Goal: Task Accomplishment & Management: Use online tool/utility

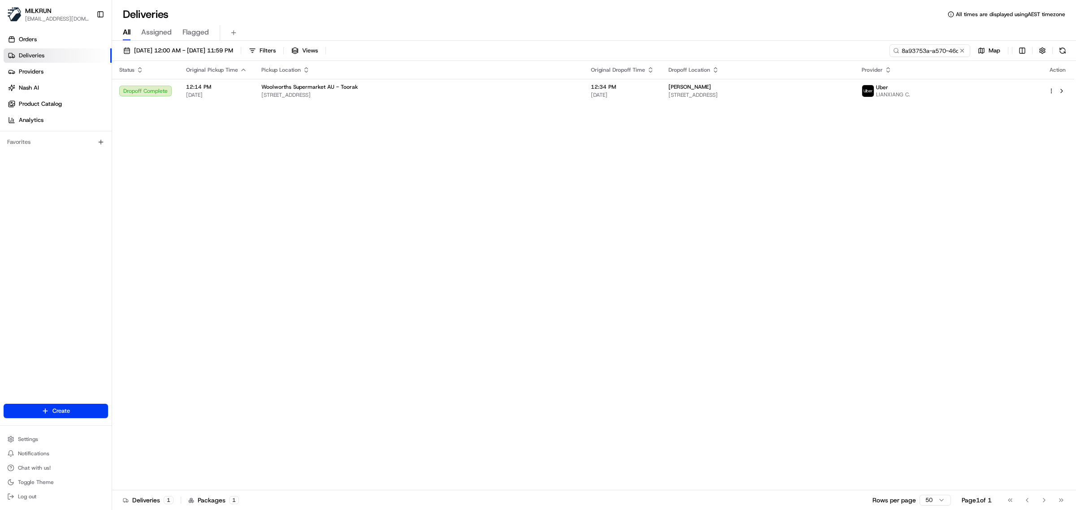
scroll to position [0, 45]
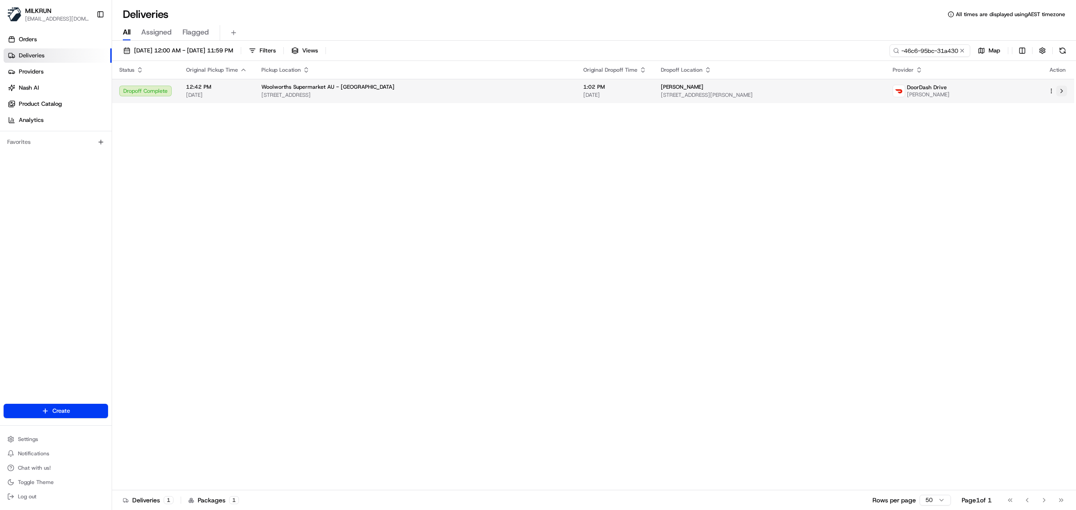
click at [1063, 87] on button at bounding box center [1061, 91] width 11 height 11
click at [921, 45] on input "8a93753a-a570-46c6-95bc-31a43028e7db" at bounding box center [916, 50] width 108 height 13
paste input "497380d4-ab1e-41b5-84d8-be267d433bac"
type input "497380d4-ab1e-41b5-84d8-be267d433bac"
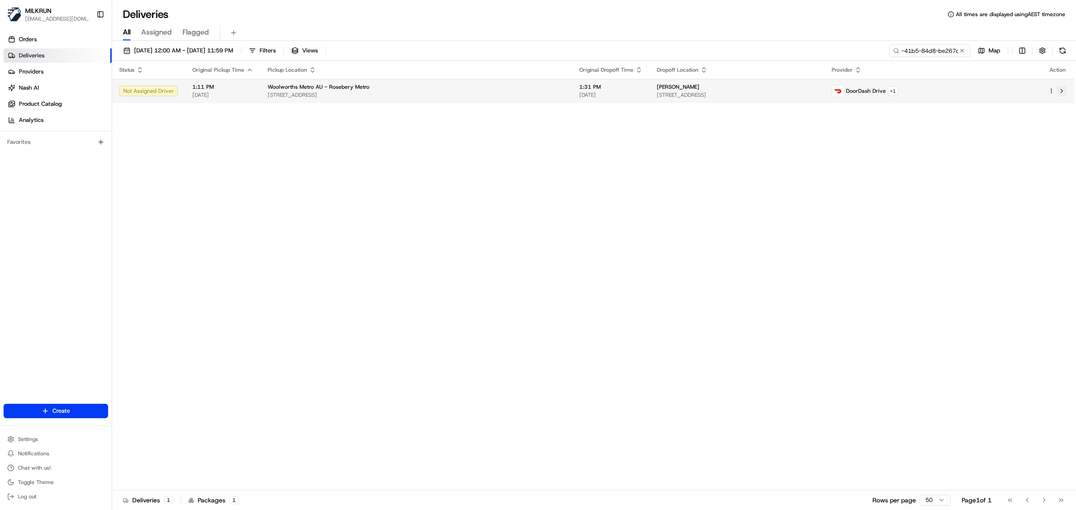
click at [1060, 91] on button at bounding box center [1061, 91] width 11 height 11
click at [59, 61] on link "Deliveries" at bounding box center [58, 55] width 108 height 14
click at [67, 39] on link "Orders" at bounding box center [58, 39] width 108 height 14
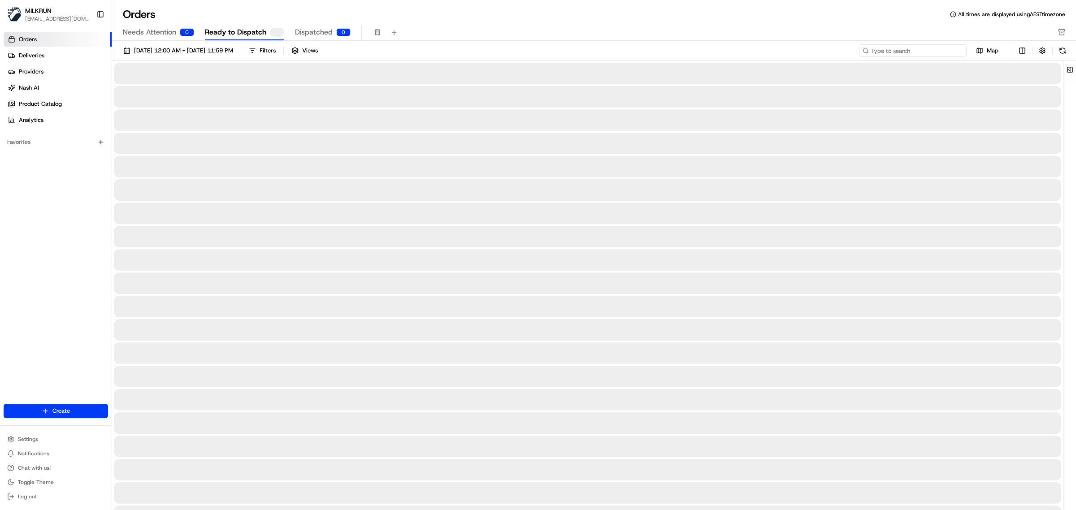
click at [926, 52] on input at bounding box center [913, 50] width 108 height 13
paste input "Karin Sanders"
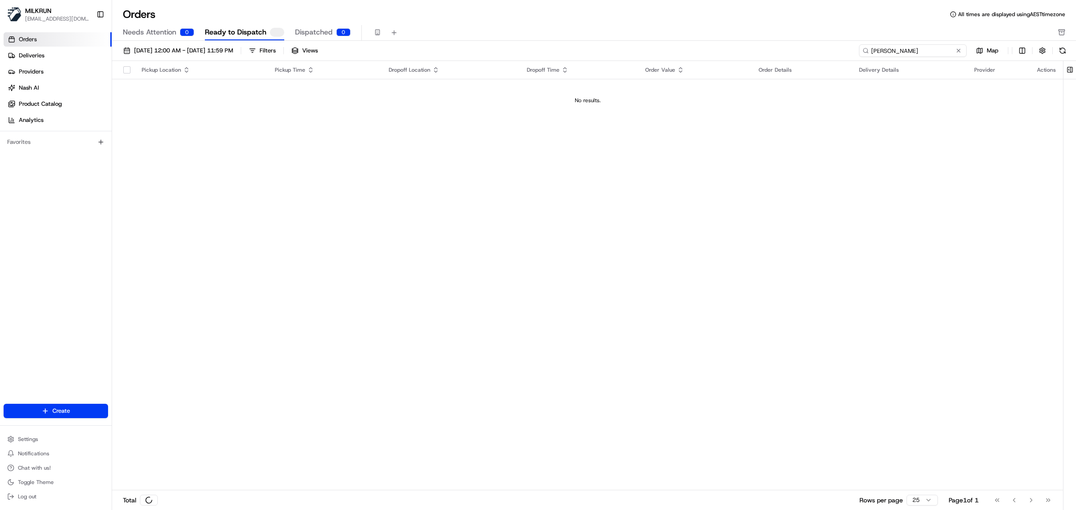
click at [871, 53] on input "Karin Sanders" at bounding box center [913, 50] width 108 height 13
type input "Karin Sanders"
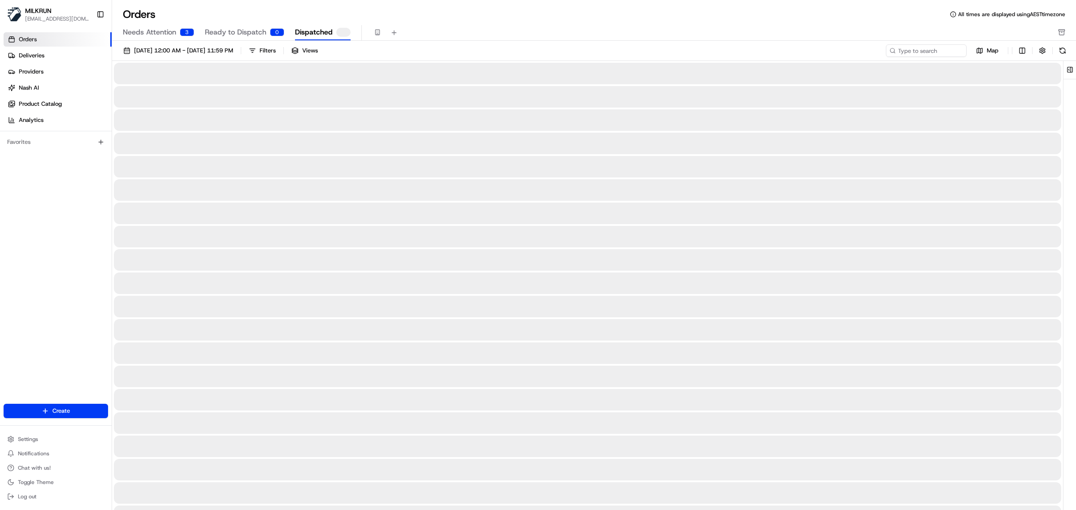
click at [318, 31] on span "Dispatched" at bounding box center [314, 32] width 38 height 11
click at [914, 47] on input at bounding box center [913, 50] width 108 height 13
paste input "Karin Sanders"
type input "Karin Sanders"
click at [1064, 54] on button at bounding box center [1062, 50] width 13 height 13
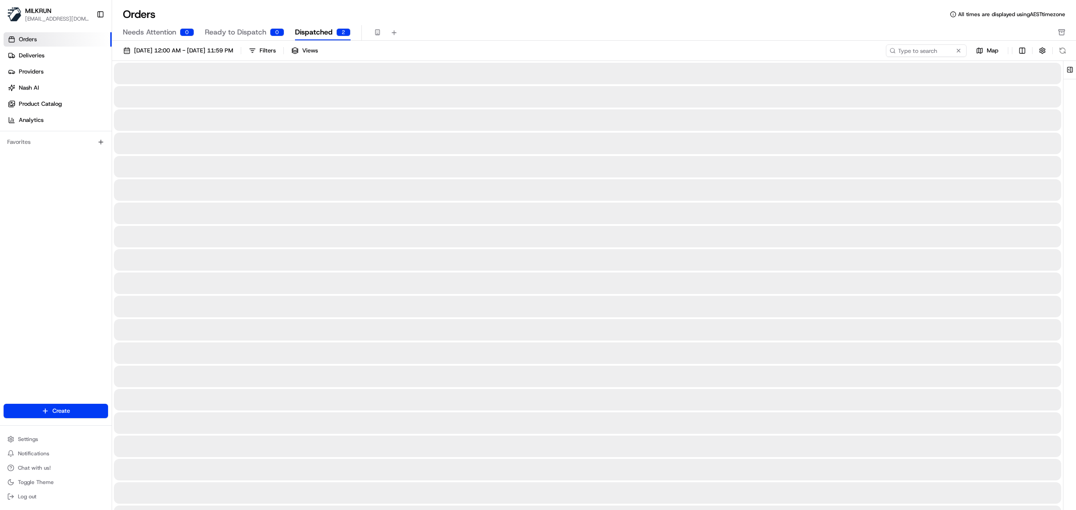
click at [229, 37] on span "Ready to Dispatch" at bounding box center [235, 32] width 61 height 11
paste input "Karin Sanders"
drag, startPoint x: 918, startPoint y: 49, endPoint x: 873, endPoint y: 48, distance: 44.8
click at [913, 48] on input "Karin Sanders" at bounding box center [913, 50] width 108 height 13
click at [870, 52] on input "Karin Sanders" at bounding box center [913, 50] width 108 height 13
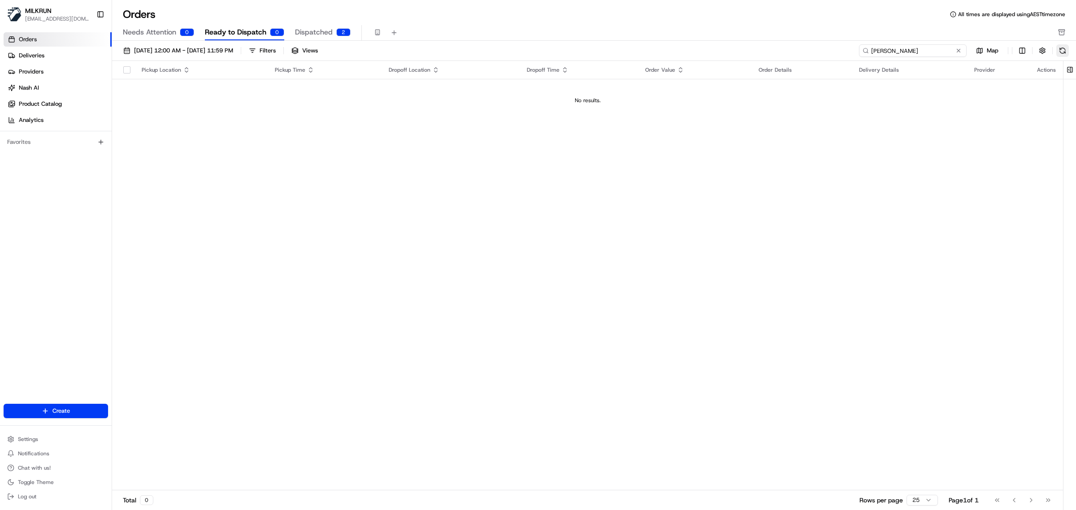
type input "Karin Sanders"
click at [1065, 49] on button at bounding box center [1062, 50] width 13 height 13
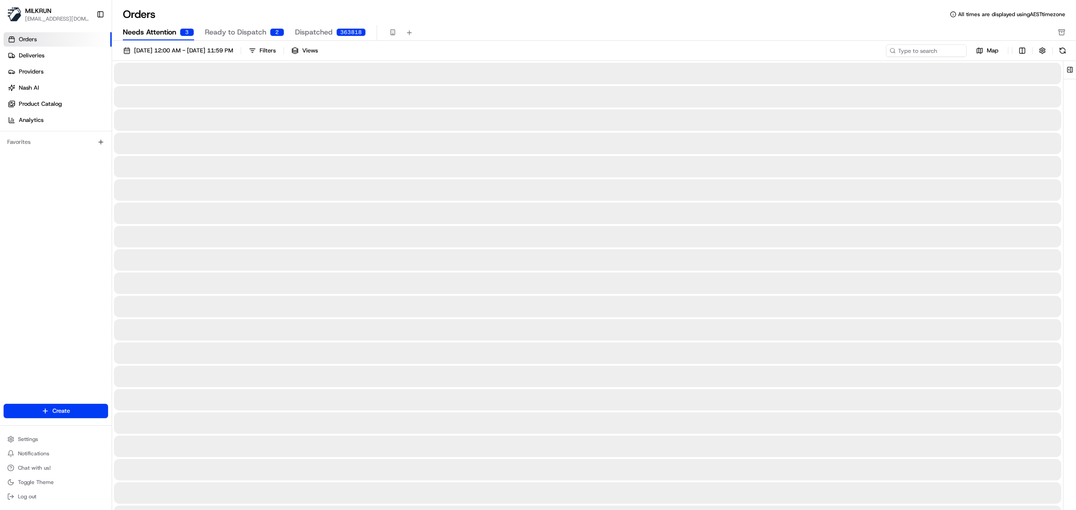
click at [169, 28] on span "Needs Attention" at bounding box center [149, 32] width 53 height 11
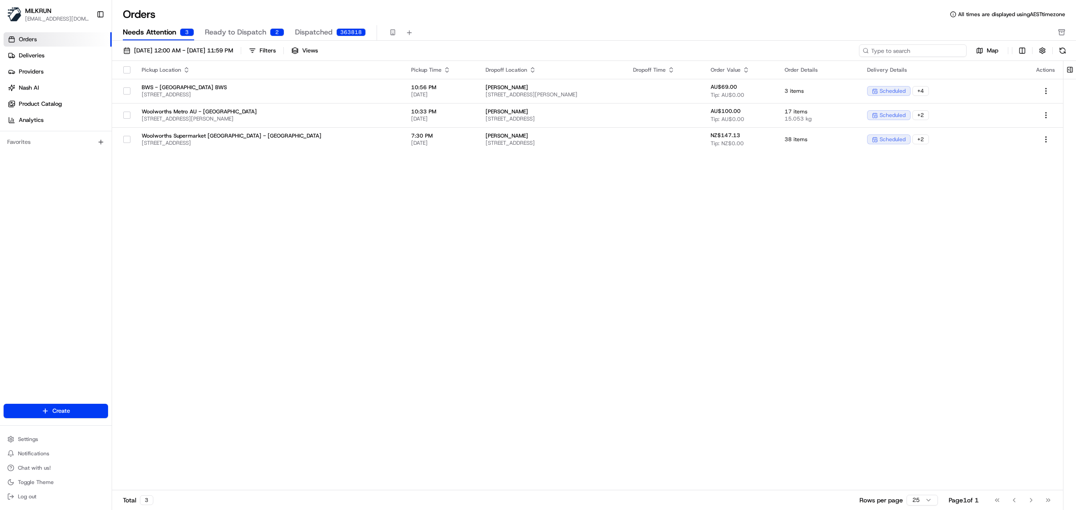
click at [900, 52] on input at bounding box center [913, 50] width 108 height 13
paste input "Karin Sanders"
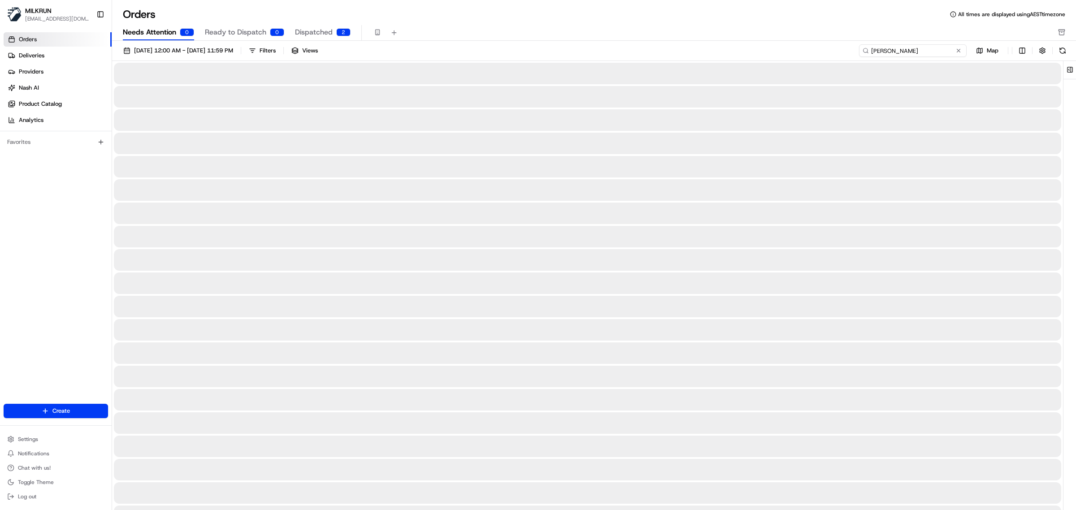
click at [870, 50] on input "Karin Sanders" at bounding box center [913, 50] width 108 height 13
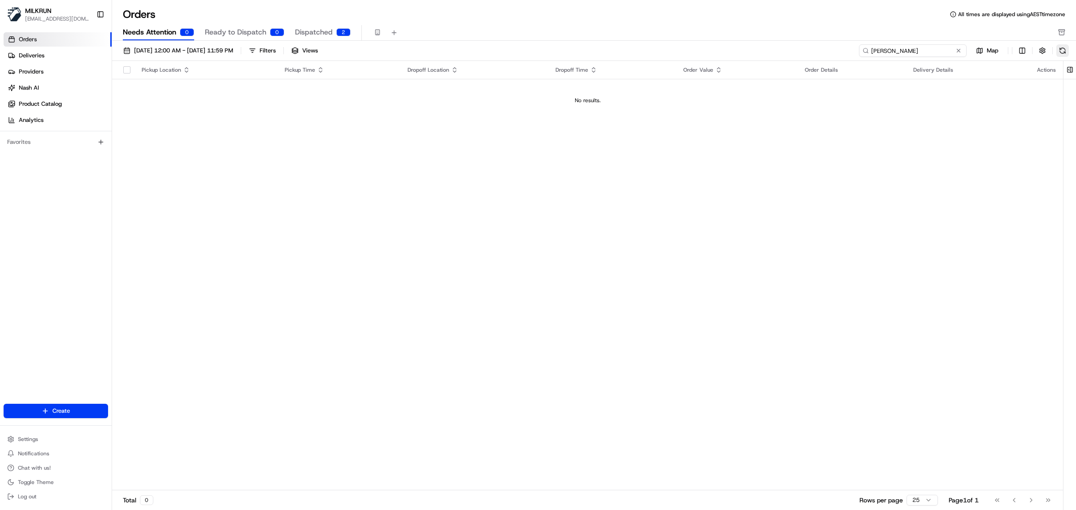
type input "Karin Sanders"
click at [1067, 50] on button at bounding box center [1062, 50] width 13 height 13
click at [41, 61] on link "Deliveries" at bounding box center [58, 55] width 108 height 14
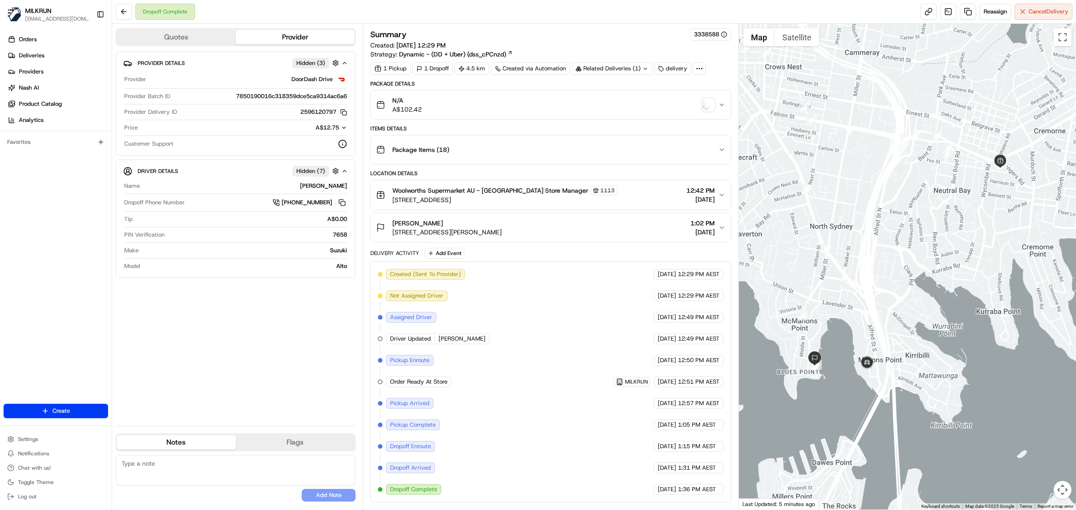
scroll to position [1, 0]
click at [707, 102] on img "button" at bounding box center [708, 105] width 13 height 13
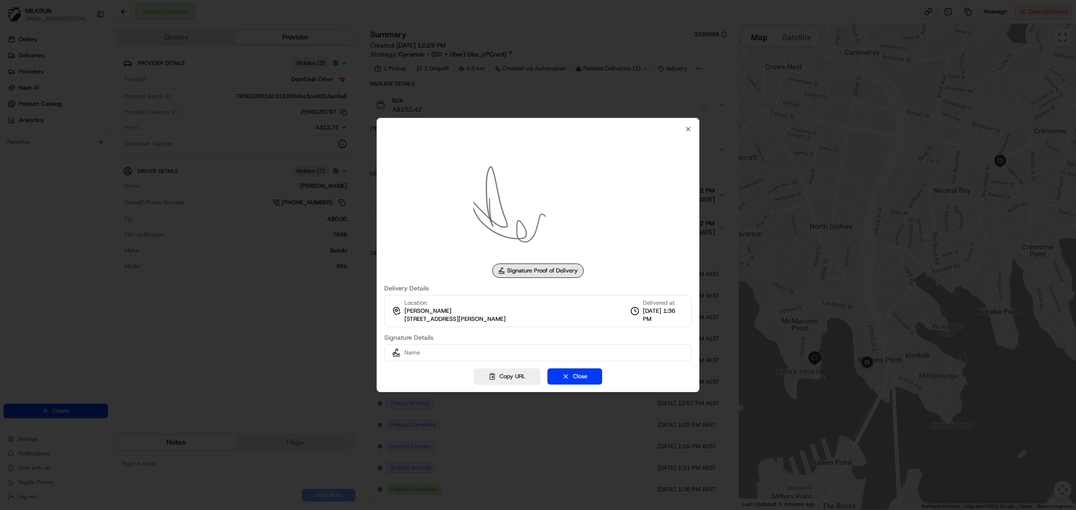
click at [222, 343] on div at bounding box center [538, 255] width 1076 height 510
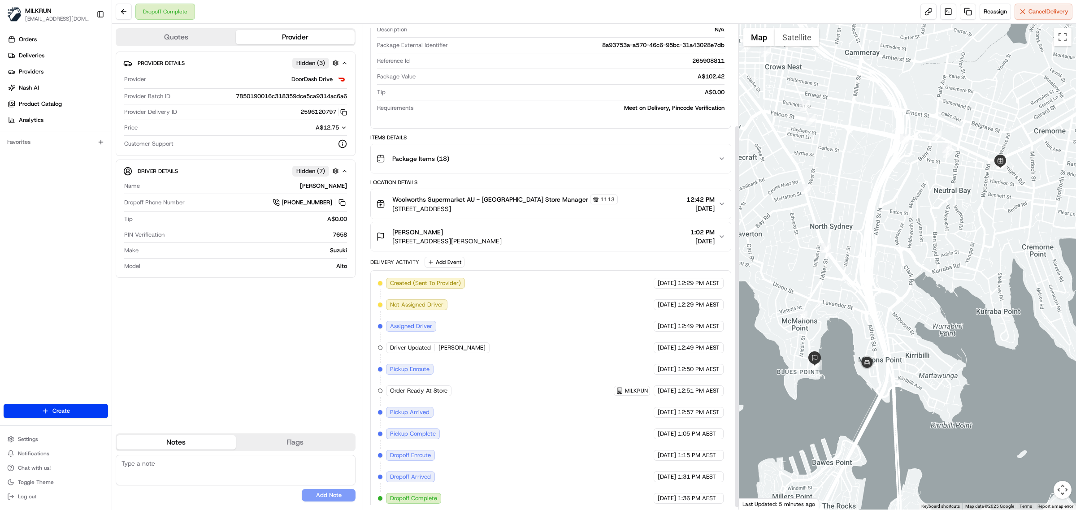
scroll to position [131, 0]
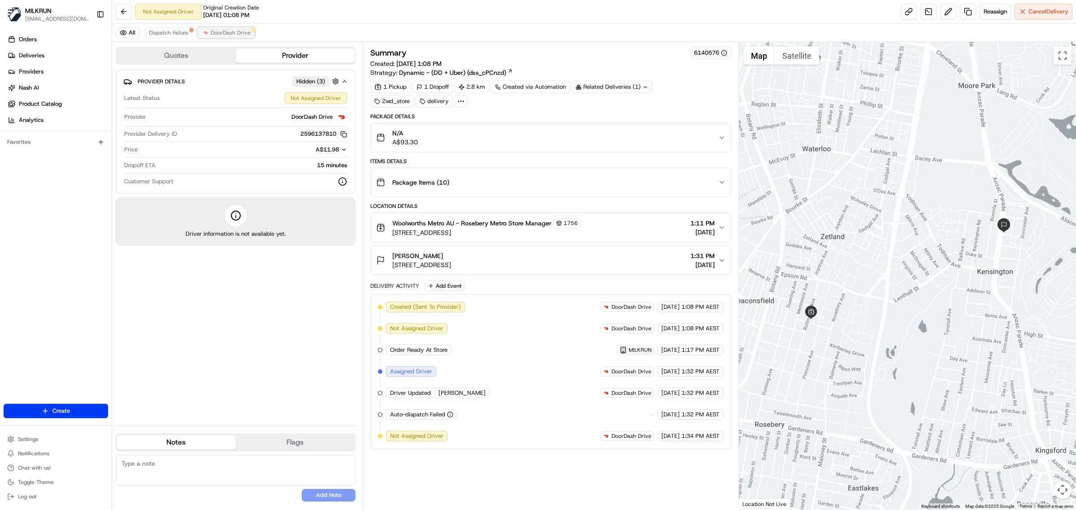
click at [238, 30] on span "DoorDash Drive" at bounding box center [231, 32] width 40 height 7
click at [172, 31] on span "Dispatch Failure" at bounding box center [168, 32] width 39 height 7
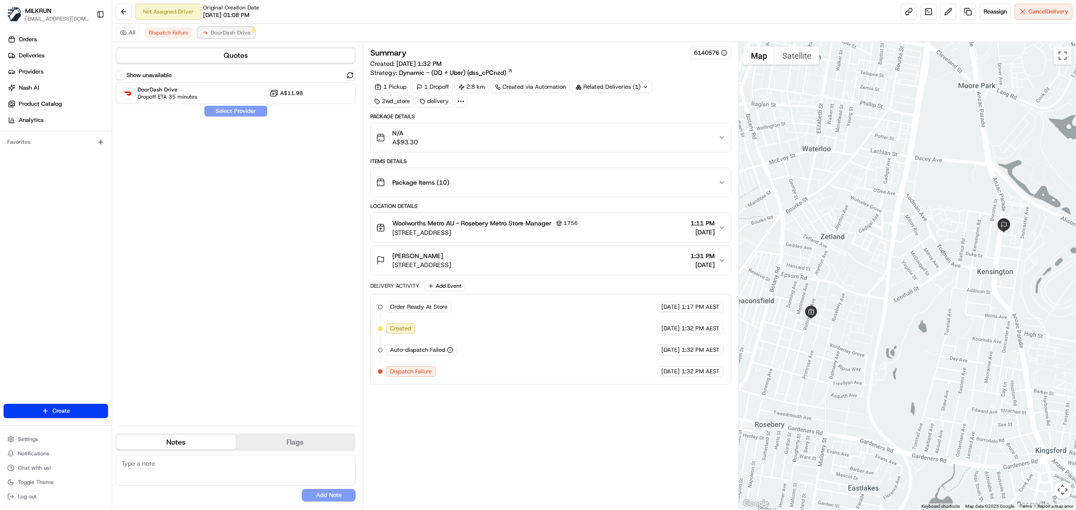
click at [209, 31] on button "DoorDash Drive" at bounding box center [226, 32] width 57 height 11
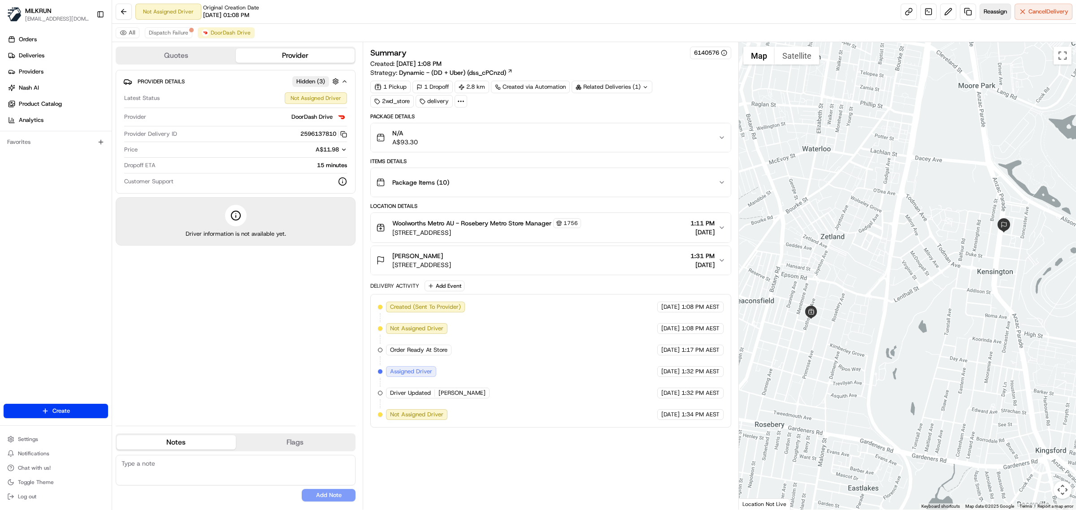
click at [995, 11] on span "Reassign" at bounding box center [994, 12] width 23 height 8
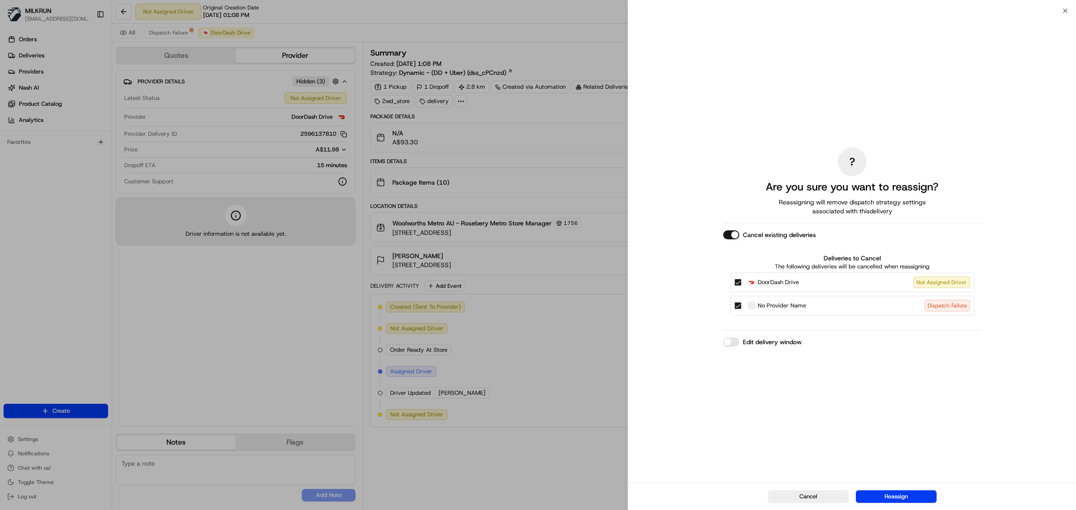
click at [725, 234] on button "Cancel existing deliveries" at bounding box center [731, 234] width 16 height 9
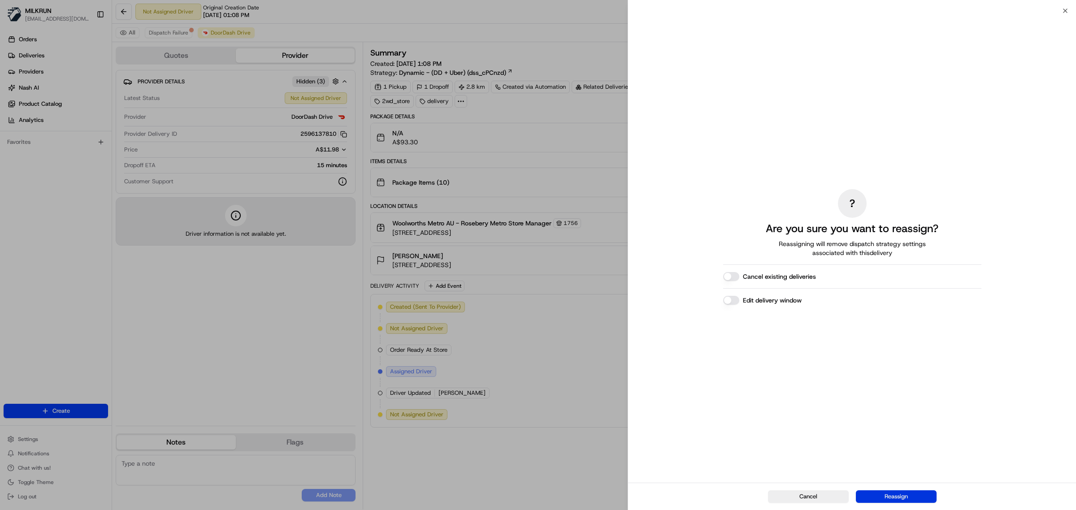
click at [922, 496] on button "Reassign" at bounding box center [896, 496] width 81 height 13
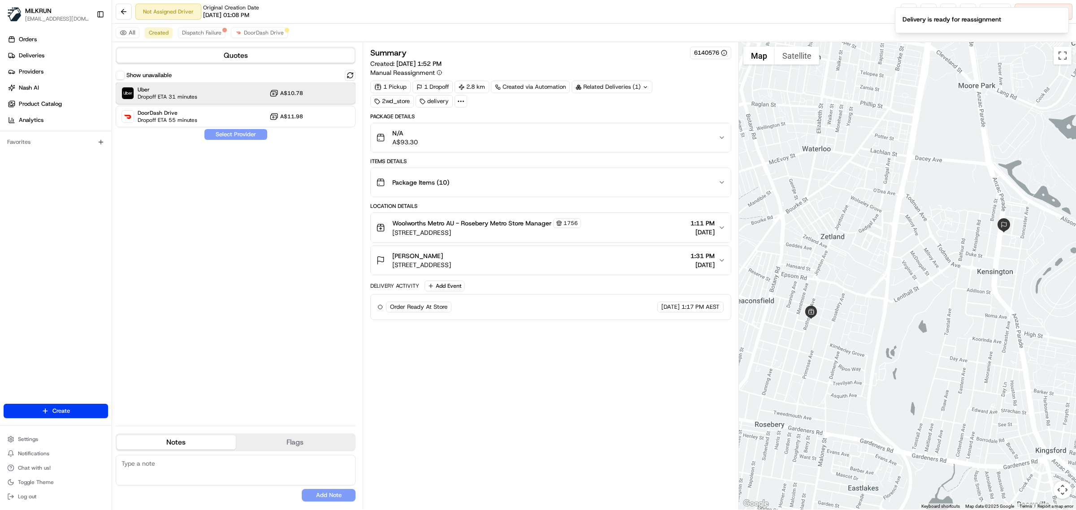
click at [221, 91] on div "Uber Dropoff ETA 31 minutes A$10.78" at bounding box center [236, 93] width 240 height 22
click at [243, 133] on button "Assign Provider" at bounding box center [236, 134] width 64 height 11
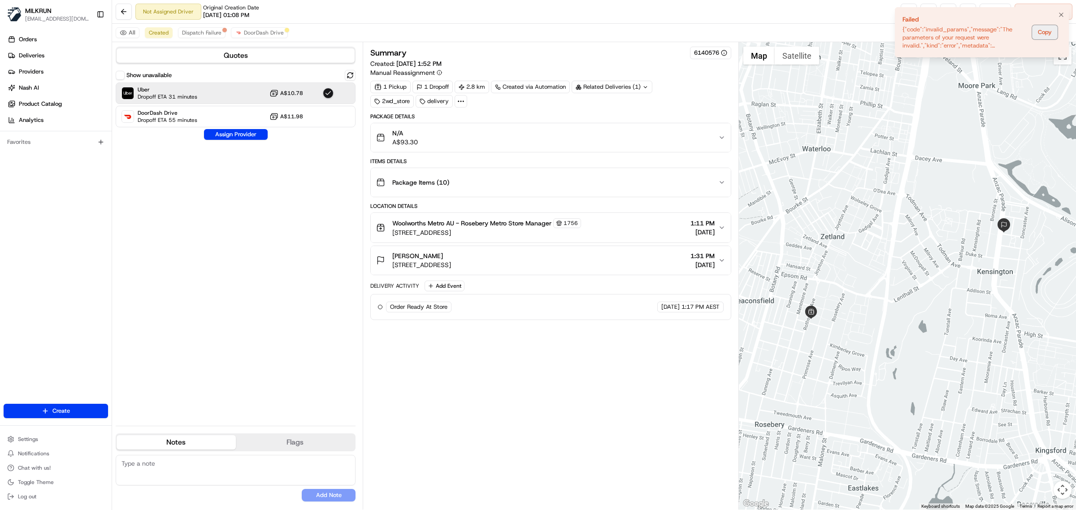
click at [1038, 34] on button "Copy" at bounding box center [1045, 32] width 26 height 14
click at [1061, 16] on icon "Notifications (F8)" at bounding box center [1060, 14] width 7 height 7
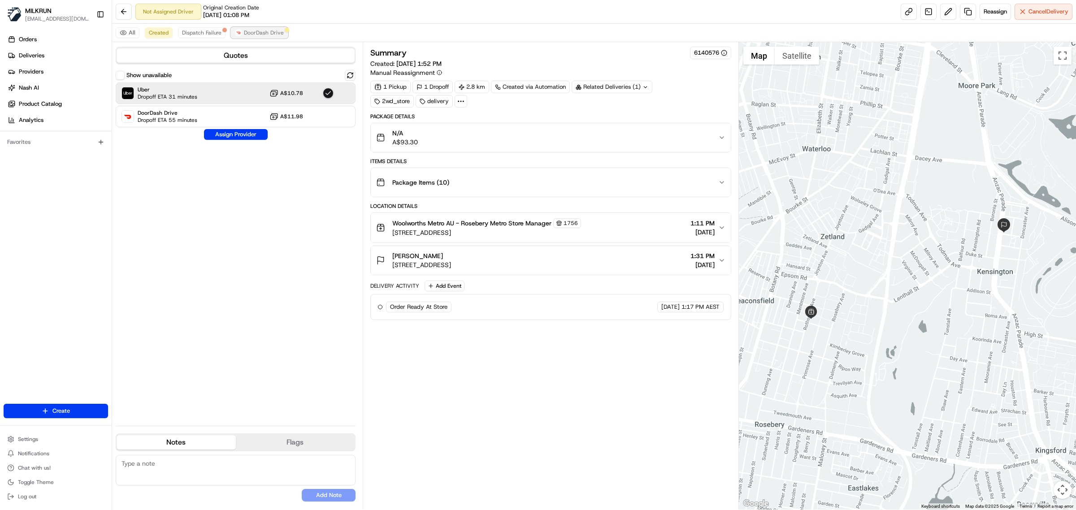
click at [266, 30] on span "DoorDash Drive" at bounding box center [264, 32] width 40 height 7
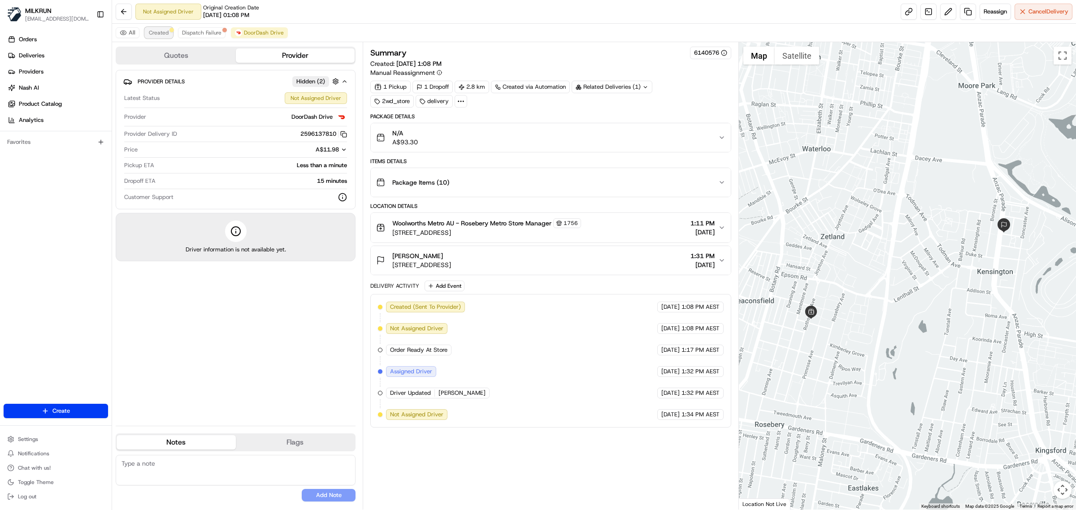
click at [158, 35] on span "Created" at bounding box center [159, 32] width 20 height 7
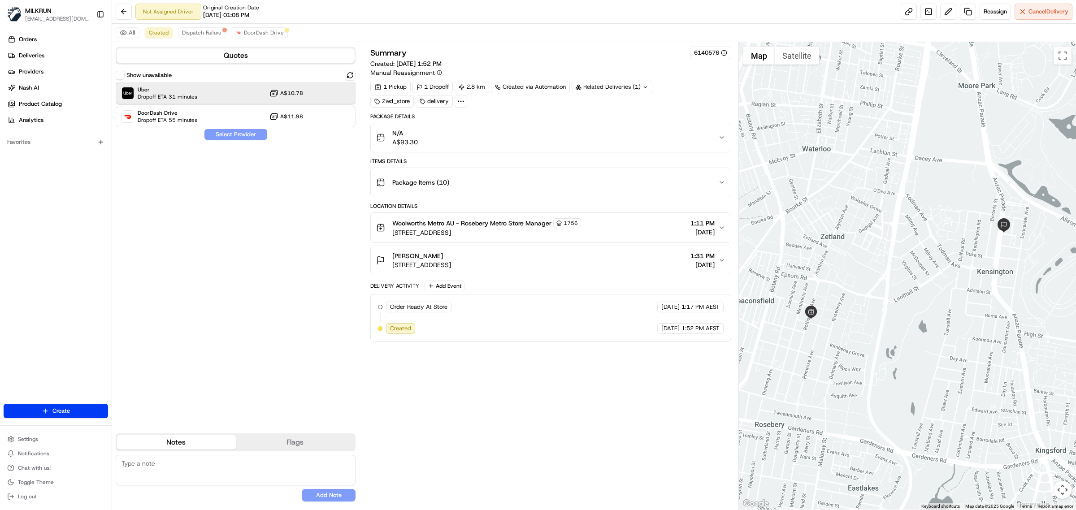
click at [198, 95] on div "Uber Dropoff ETA 31 minutes A$10.78" at bounding box center [236, 93] width 240 height 22
click at [219, 135] on button "Assign Provider" at bounding box center [236, 134] width 64 height 11
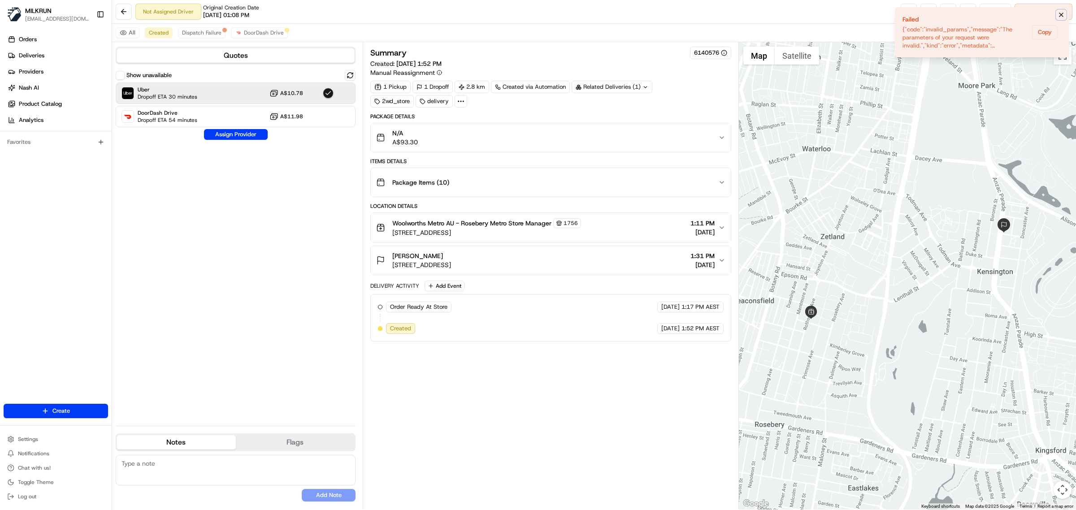
click at [1061, 16] on icon "Notifications (F8)" at bounding box center [1060, 14] width 7 height 7
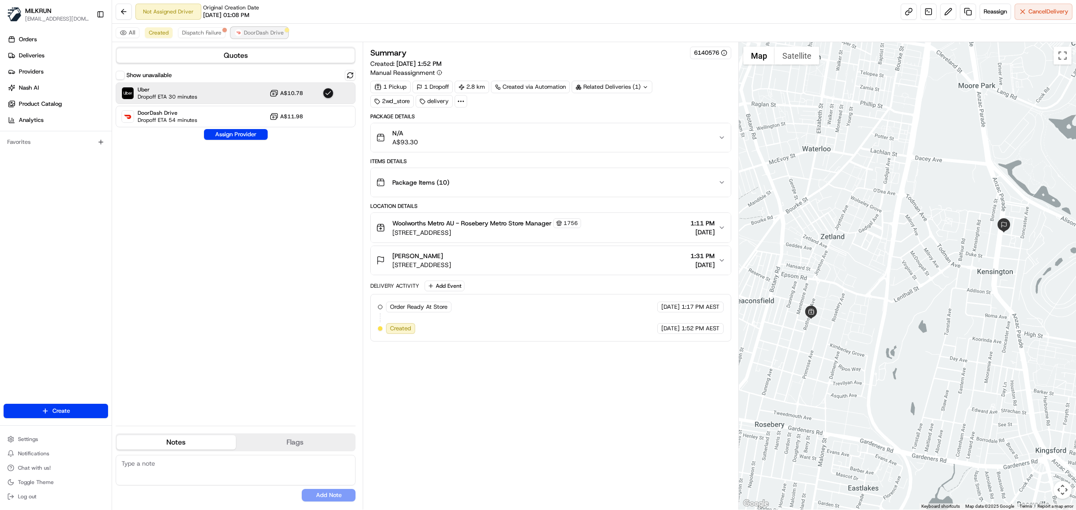
click at [254, 31] on span "DoorDash Drive" at bounding box center [264, 32] width 40 height 7
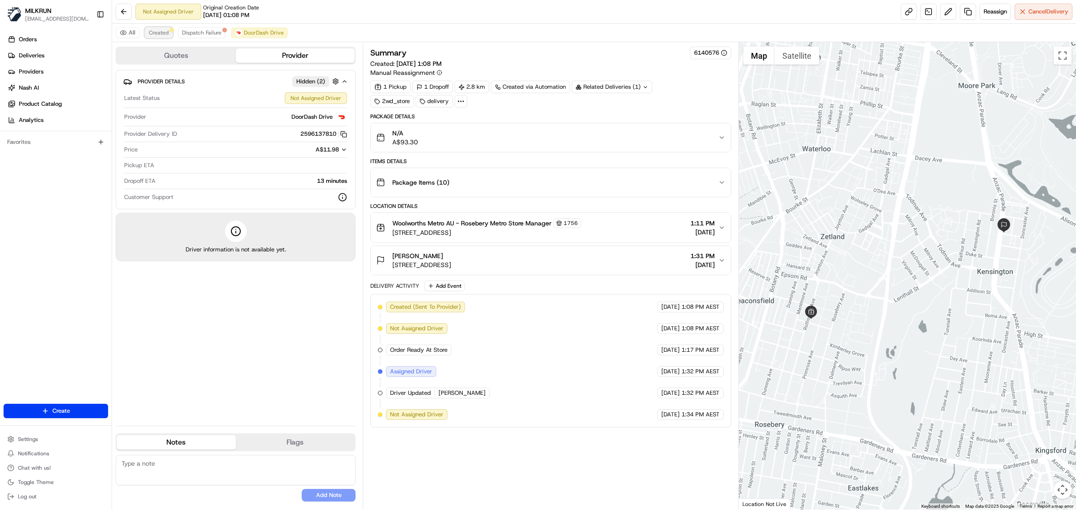
click at [158, 33] on span "Created" at bounding box center [159, 32] width 20 height 7
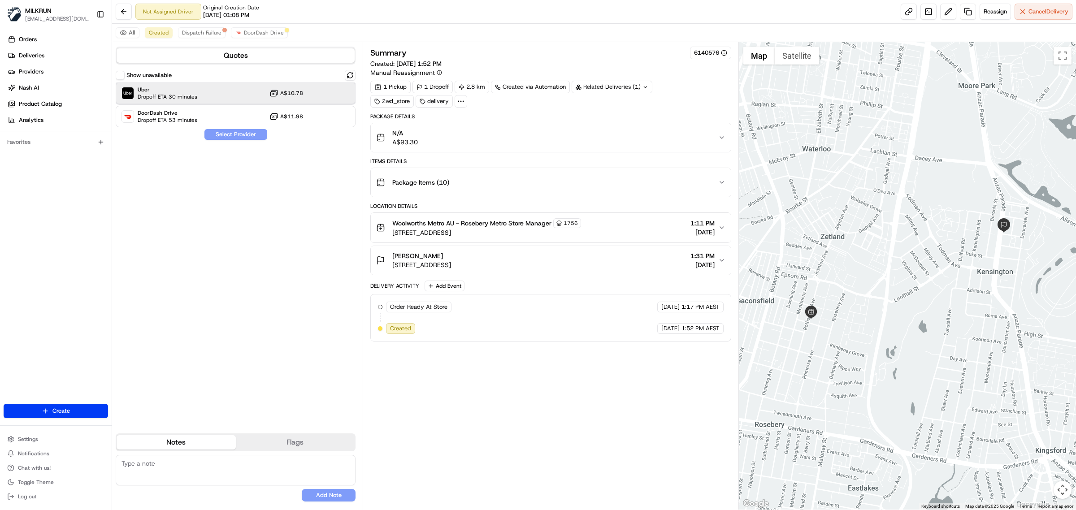
click at [225, 88] on div "Uber Dropoff ETA 30 minutes A$10.78" at bounding box center [236, 93] width 240 height 22
click at [240, 137] on button "Assign Provider" at bounding box center [236, 134] width 64 height 11
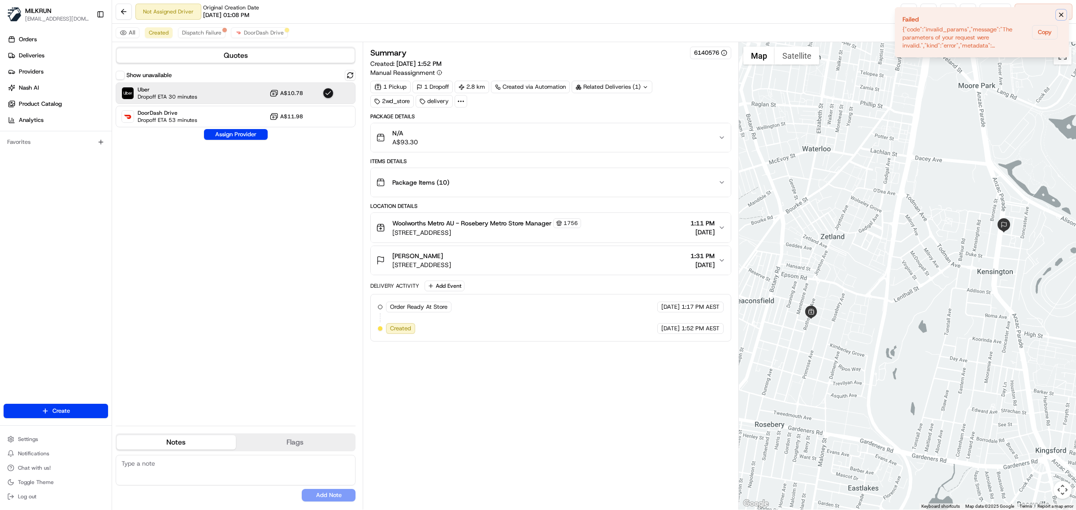
click at [1059, 10] on button "Notifications (F8)" at bounding box center [1061, 14] width 11 height 11
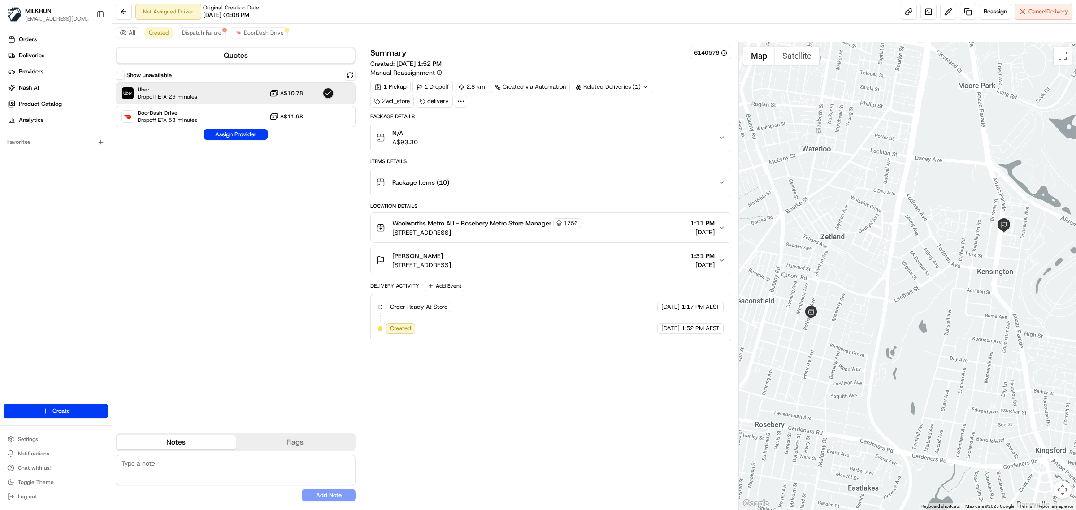
drag, startPoint x: 433, startPoint y: 252, endPoint x: 402, endPoint y: 257, distance: 31.7
click at [402, 257] on button "Karin Sanders 704 84/108 Anzac Parade, Kensington, NSW 2033, AU 1:31 PM 22/08/2…" at bounding box center [551, 260] width 360 height 29
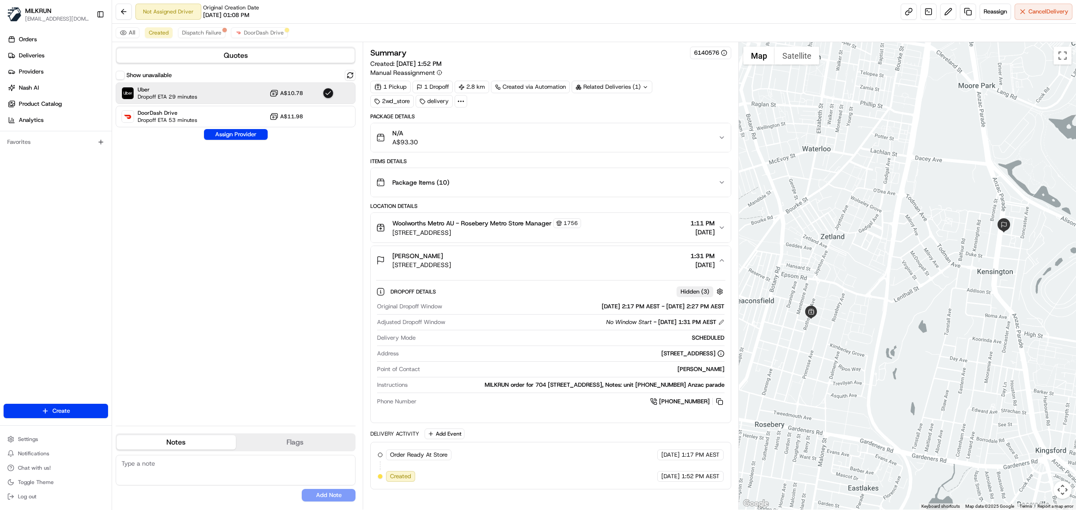
drag, startPoint x: 434, startPoint y: 259, endPoint x: 391, endPoint y: 256, distance: 43.1
click at [391, 256] on div "Karin Sanders 704 84/108 Anzac Parade, Kensington, NSW 2033, AU" at bounding box center [413, 260] width 75 height 18
copy span "Karin Sanders"
click at [250, 133] on button "Assign Provider" at bounding box center [236, 134] width 64 height 11
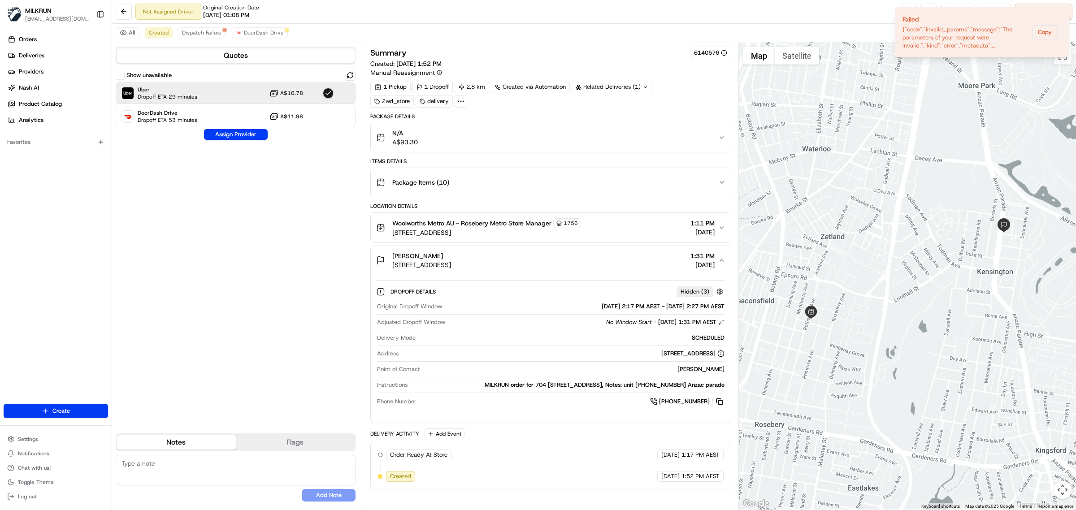
click at [261, 27] on div "All Created Dispatch Failure DoorDash Drive" at bounding box center [594, 33] width 964 height 18
click at [274, 34] on span "DoorDash Drive" at bounding box center [264, 32] width 40 height 7
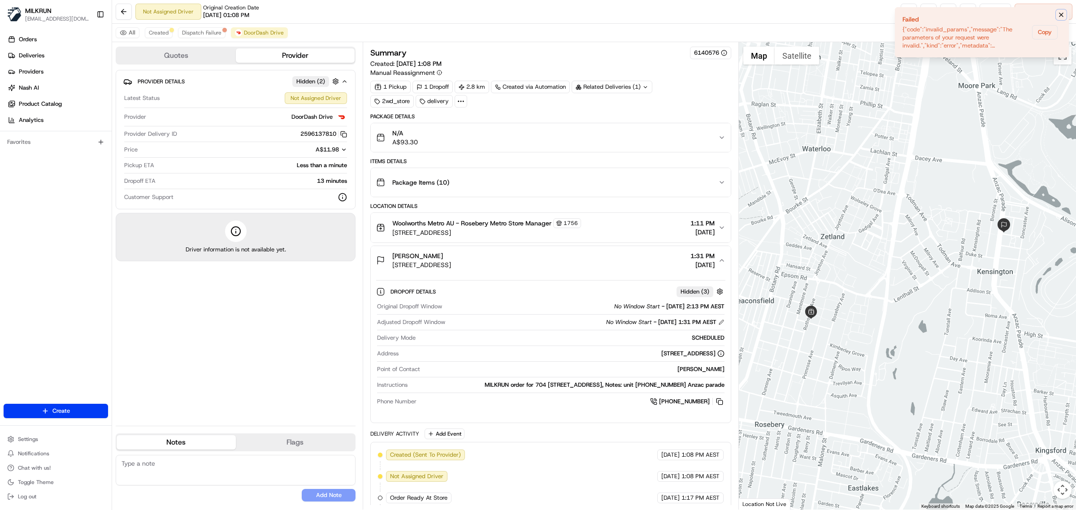
click at [1059, 14] on icon "Notifications (F8)" at bounding box center [1060, 14] width 7 height 7
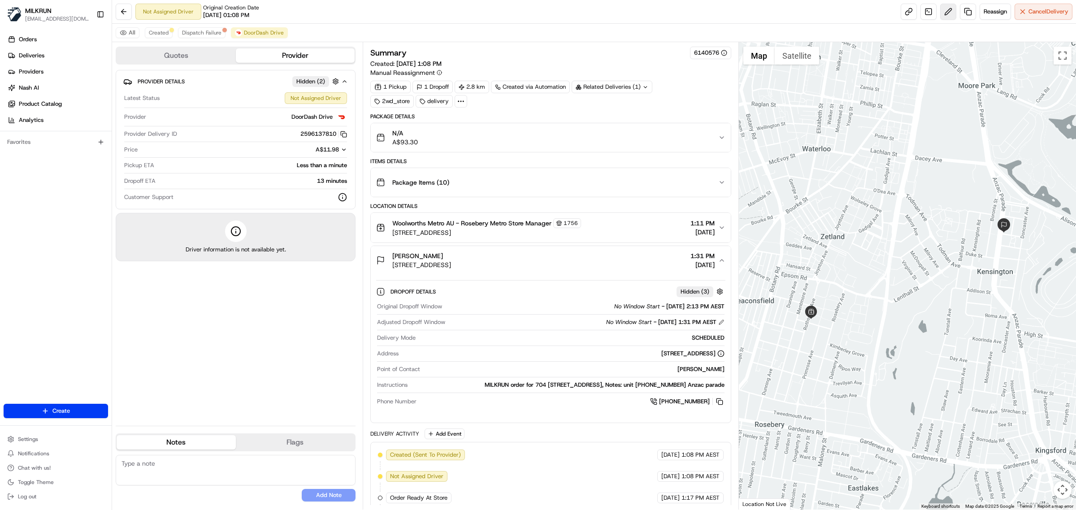
click at [944, 12] on button at bounding box center [948, 12] width 16 height 16
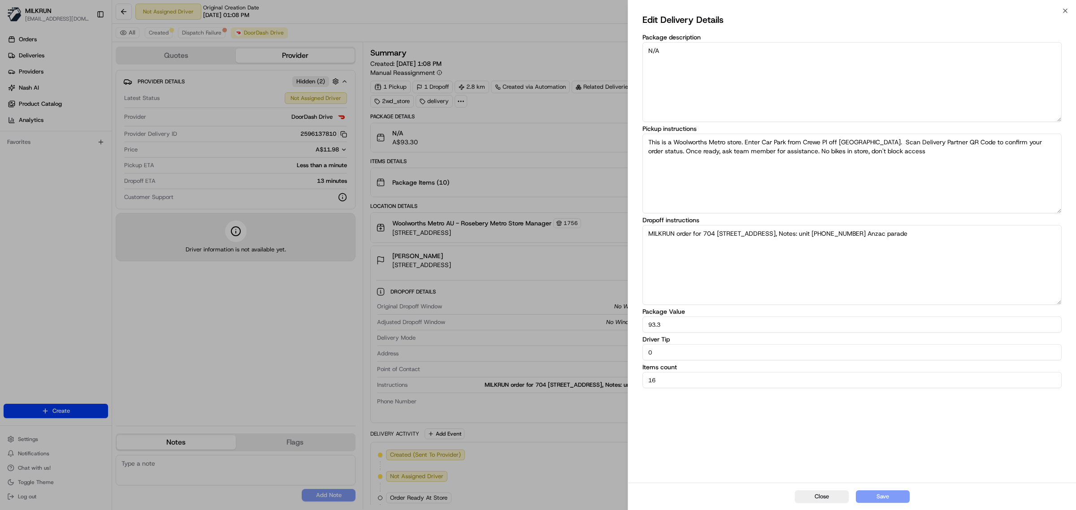
drag, startPoint x: 662, startPoint y: 351, endPoint x: 632, endPoint y: 350, distance: 29.1
click at [632, 350] on div "Edit Delivery Details Package description N/A Pickup instructions This is a Woo…" at bounding box center [852, 247] width 448 height 472
type input "5"
click at [877, 497] on button "Save" at bounding box center [883, 496] width 54 height 13
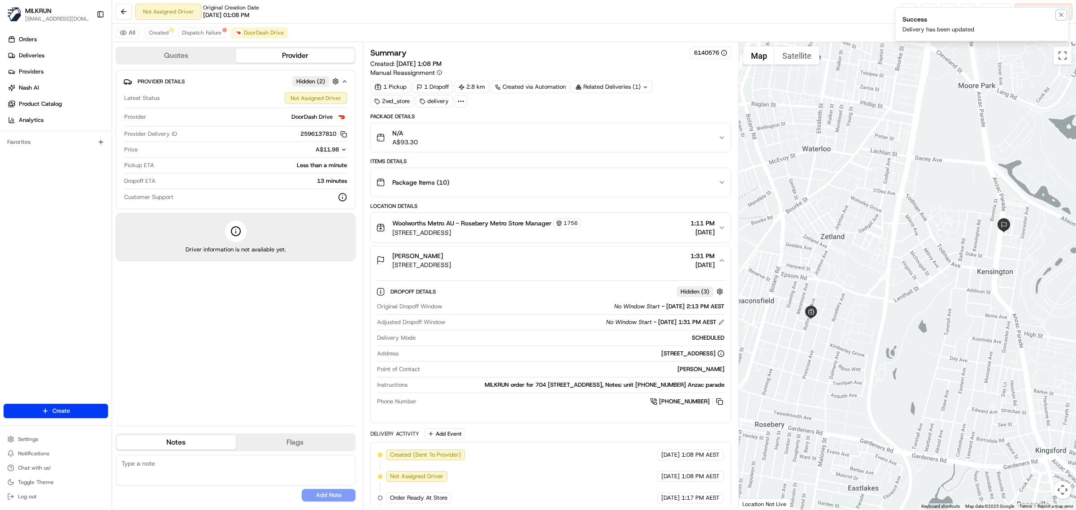
drag, startPoint x: 1059, startPoint y: 14, endPoint x: 953, endPoint y: 0, distance: 107.6
click at [1059, 13] on icon "Notifications (F8)" at bounding box center [1060, 14] width 7 height 7
click at [156, 32] on span "Created" at bounding box center [159, 32] width 20 height 7
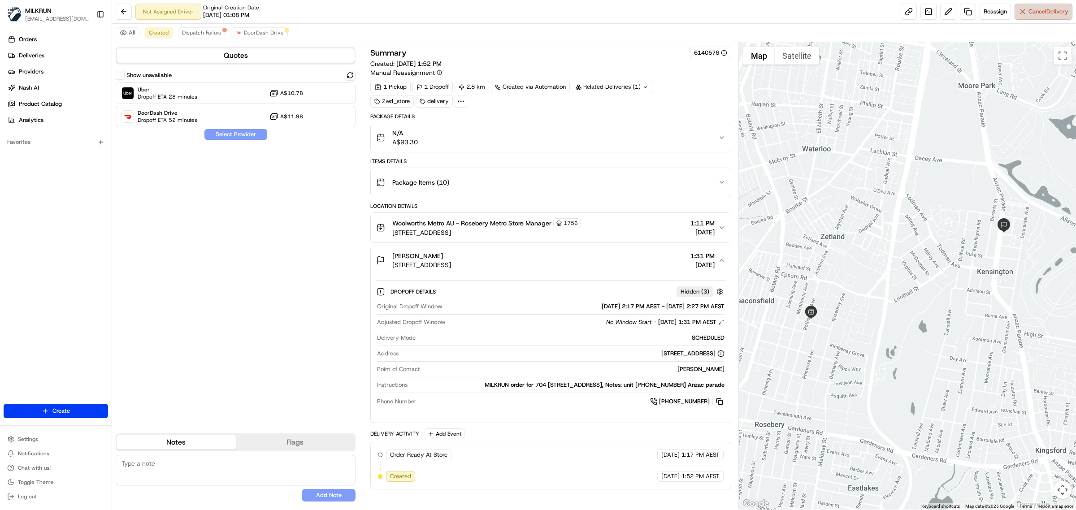
click at [1040, 11] on span "Cancel Delivery" at bounding box center [1048, 12] width 40 height 8
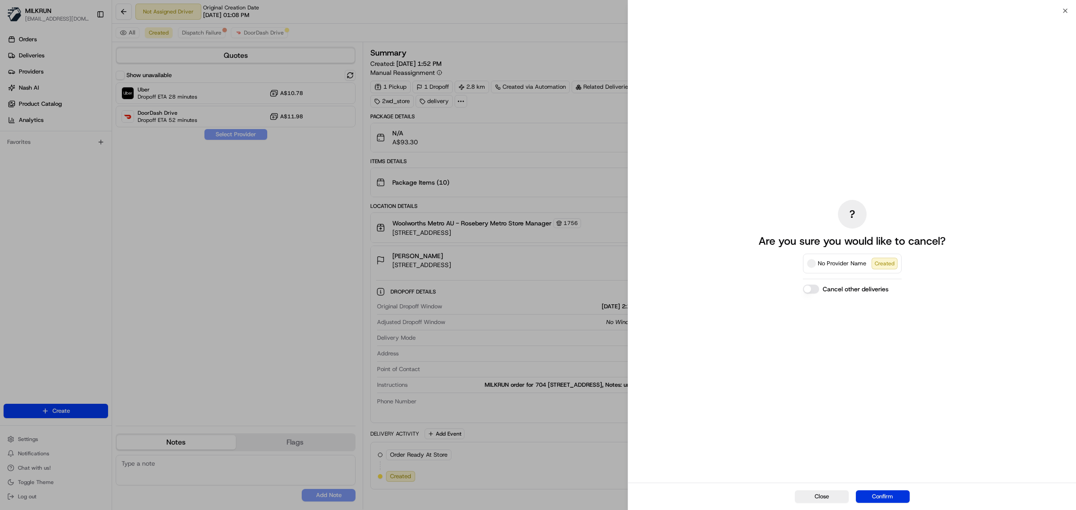
click at [866, 491] on button "Confirm" at bounding box center [883, 496] width 54 height 13
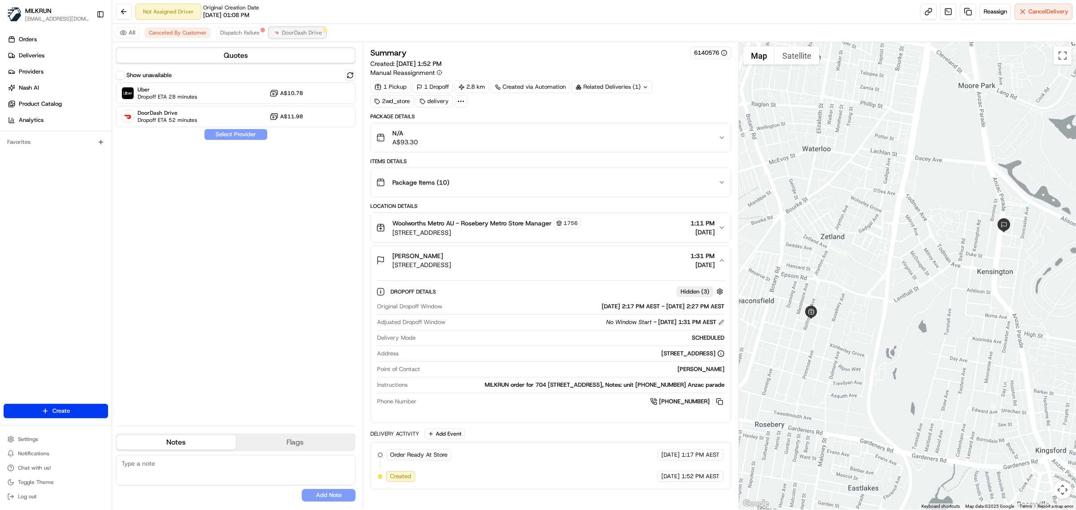
click at [297, 36] on span "DoorDash Drive" at bounding box center [302, 32] width 40 height 7
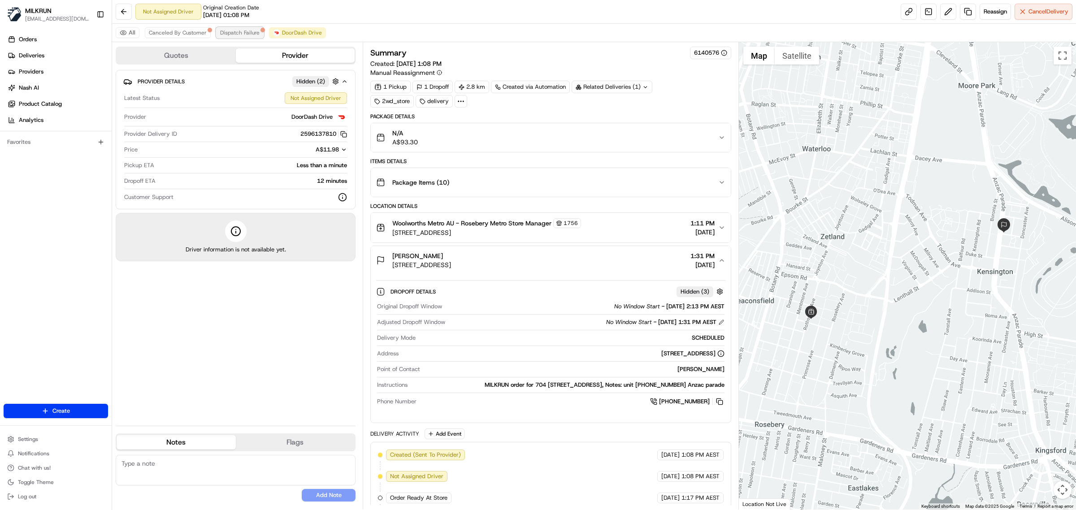
click at [236, 32] on span "Dispatch Failure" at bounding box center [239, 32] width 39 height 7
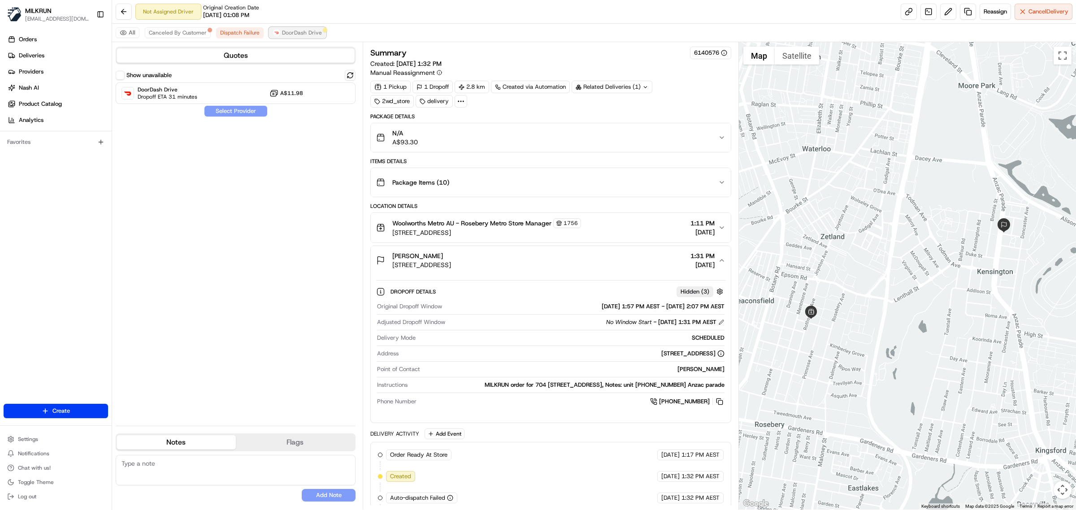
click at [285, 32] on span "DoorDash Drive" at bounding box center [302, 32] width 40 height 7
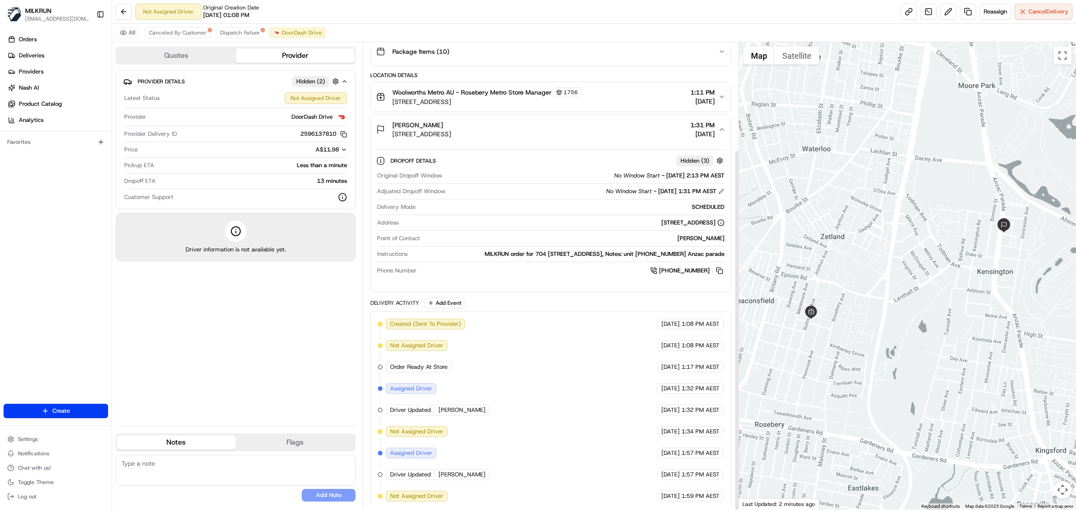
scroll to position [139, 0]
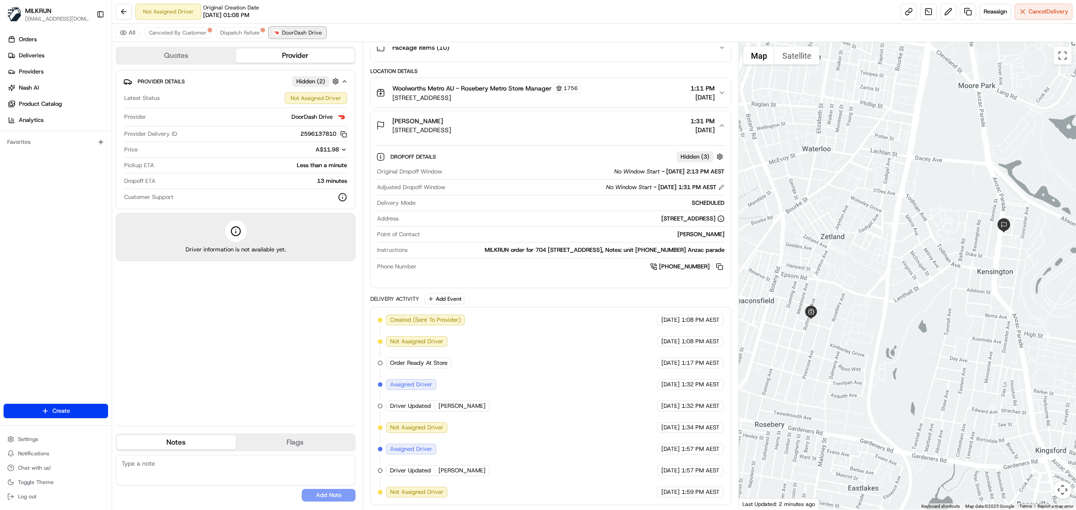
click at [288, 34] on span "DoorDash Drive" at bounding box center [302, 32] width 40 height 7
click at [236, 30] on span "Dispatch Failure" at bounding box center [239, 32] width 39 height 7
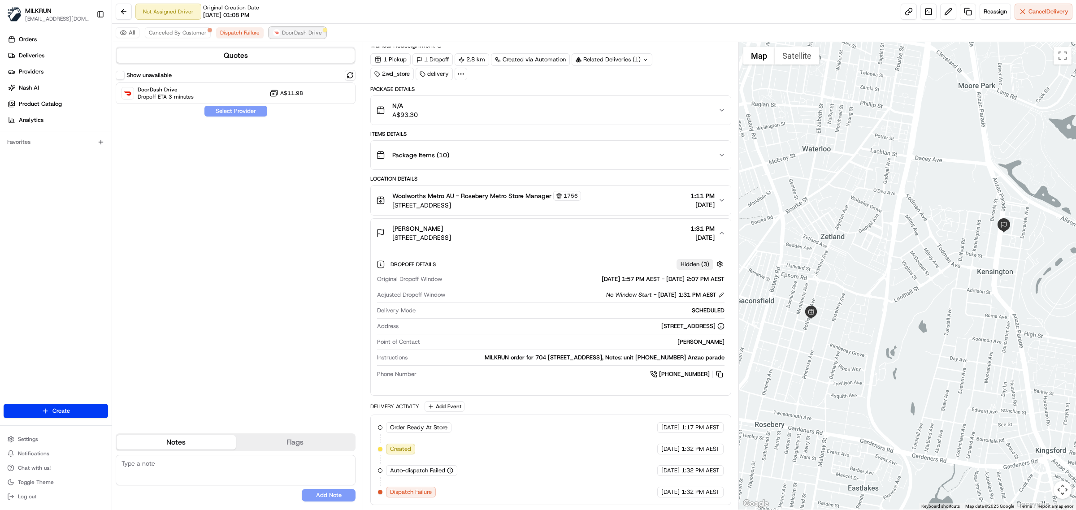
click at [283, 30] on span "DoorDash Drive" at bounding box center [302, 32] width 40 height 7
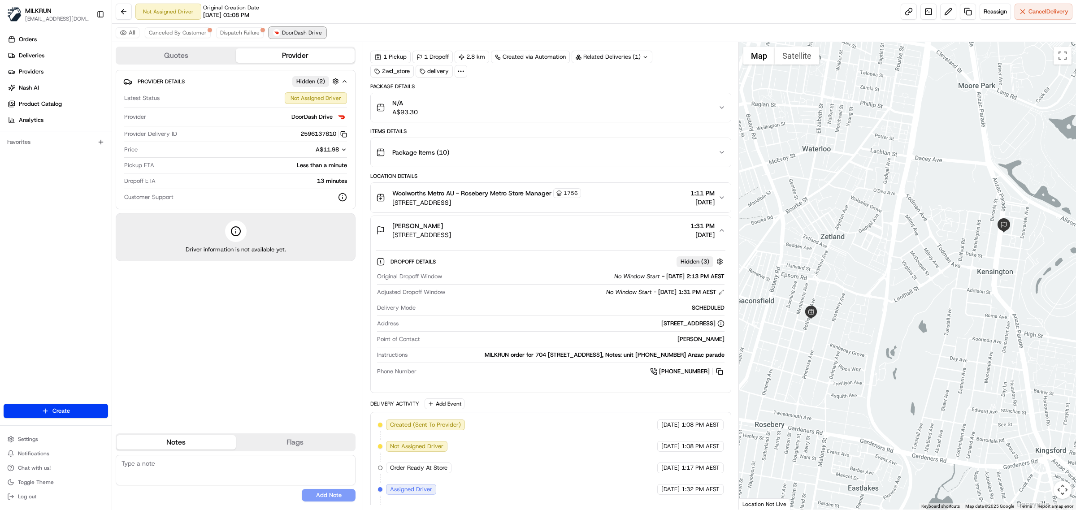
scroll to position [139, 0]
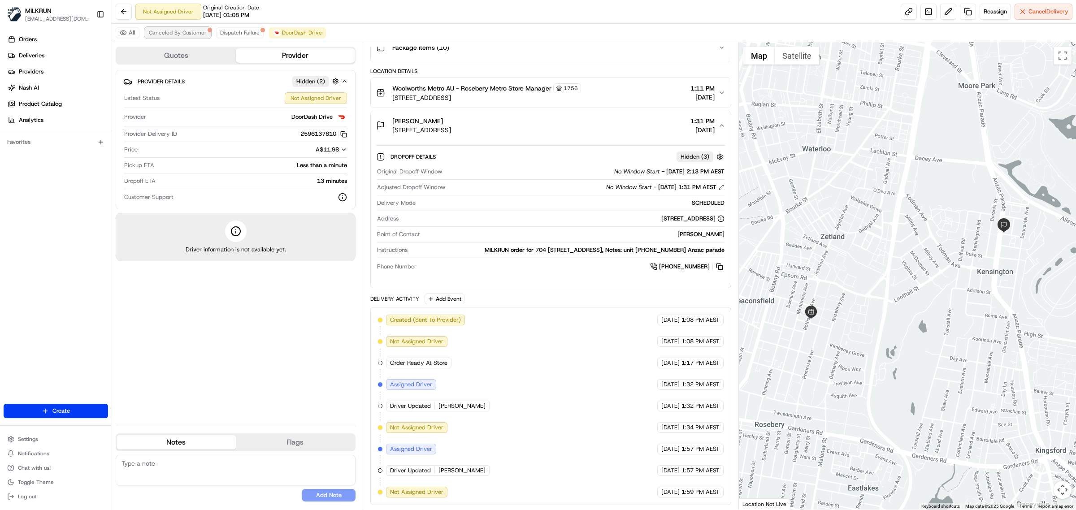
click at [198, 32] on span "Canceled By Customer" at bounding box center [178, 32] width 58 height 7
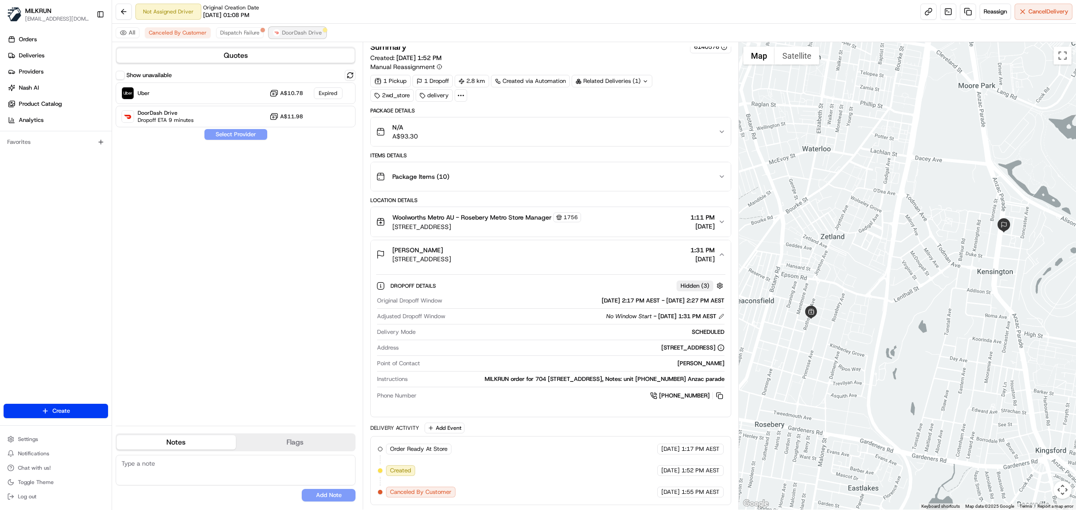
click at [298, 28] on button "DoorDash Drive" at bounding box center [297, 32] width 57 height 11
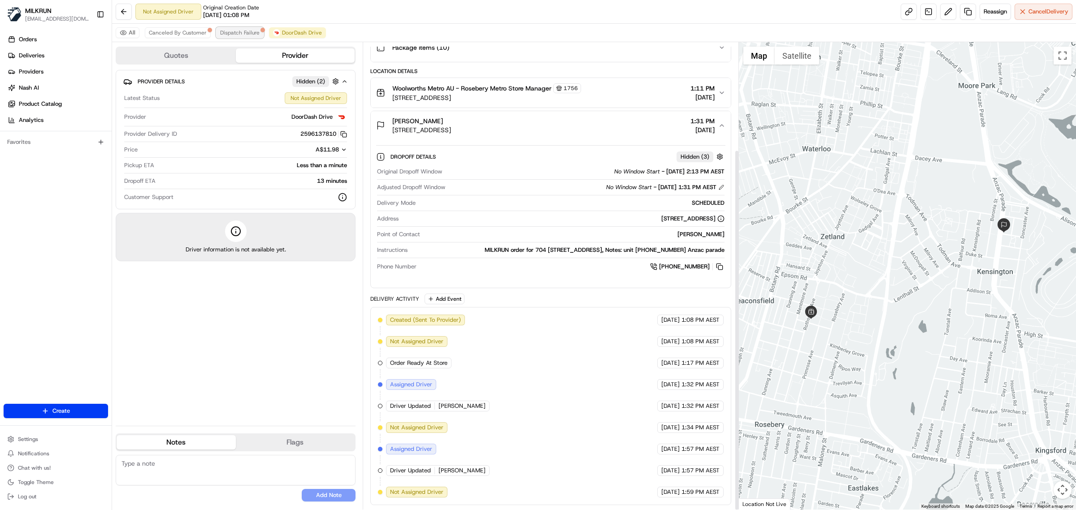
click at [227, 31] on span "Dispatch Failure" at bounding box center [239, 32] width 39 height 7
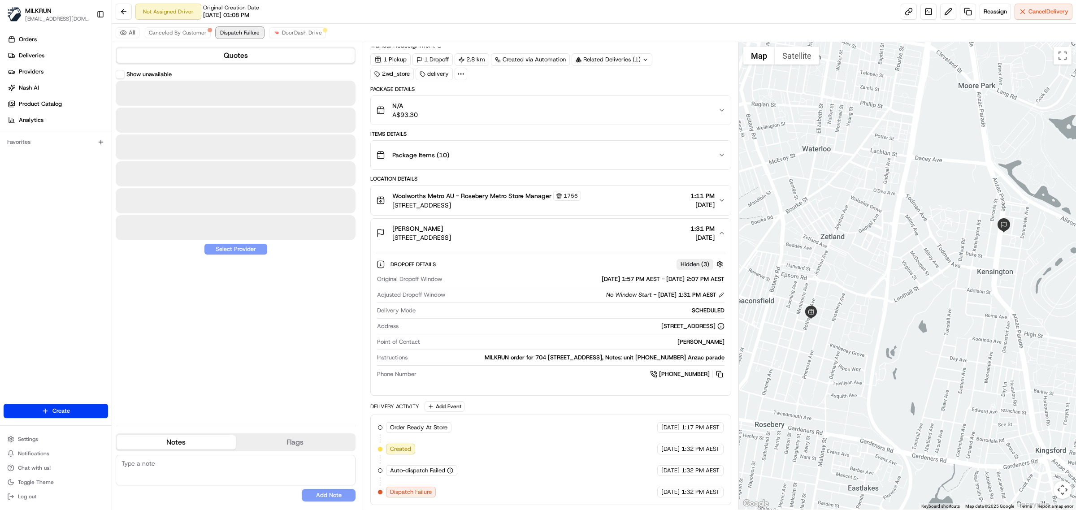
scroll to position [30, 0]
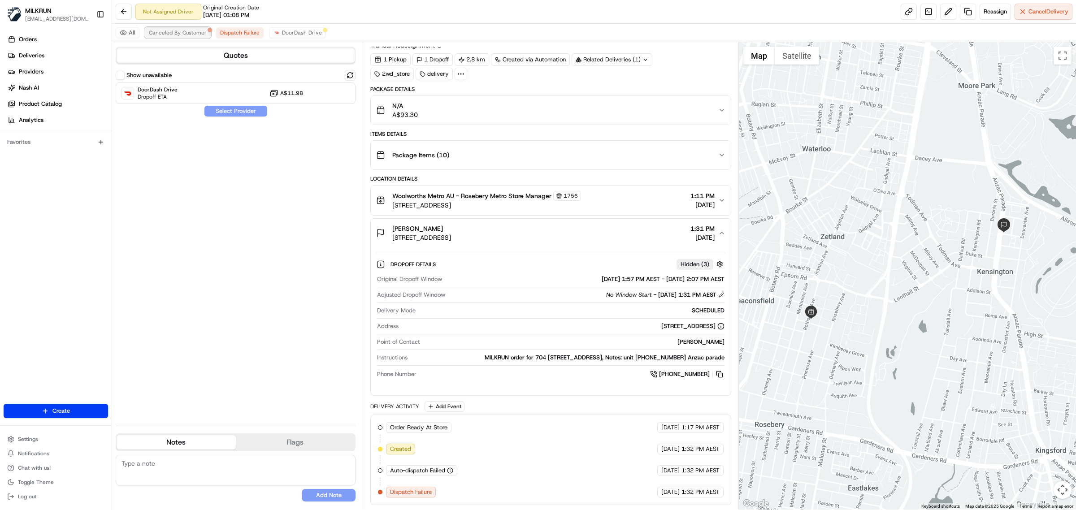
click at [165, 30] on span "Canceled By Customer" at bounding box center [178, 32] width 58 height 7
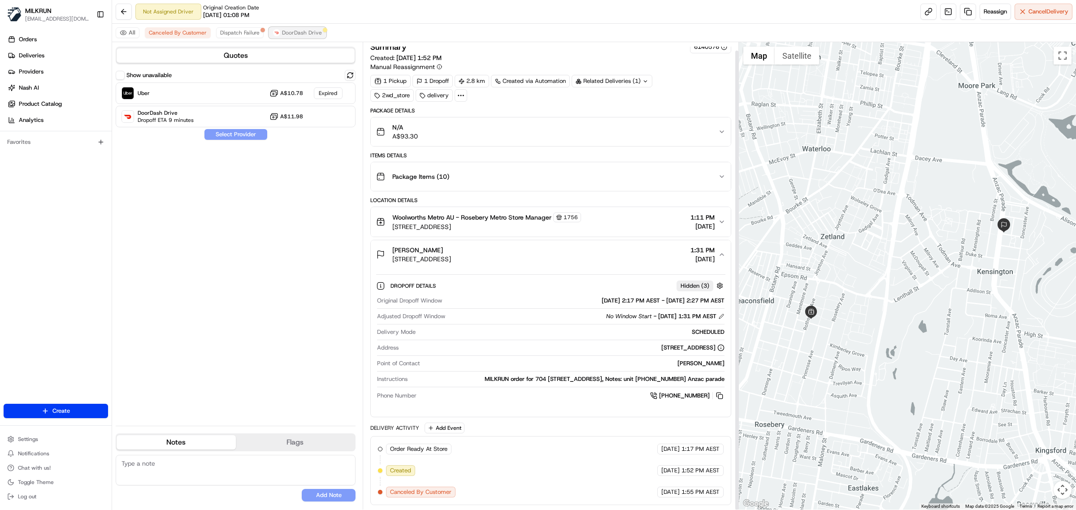
click at [305, 30] on span "DoorDash Drive" at bounding box center [302, 32] width 40 height 7
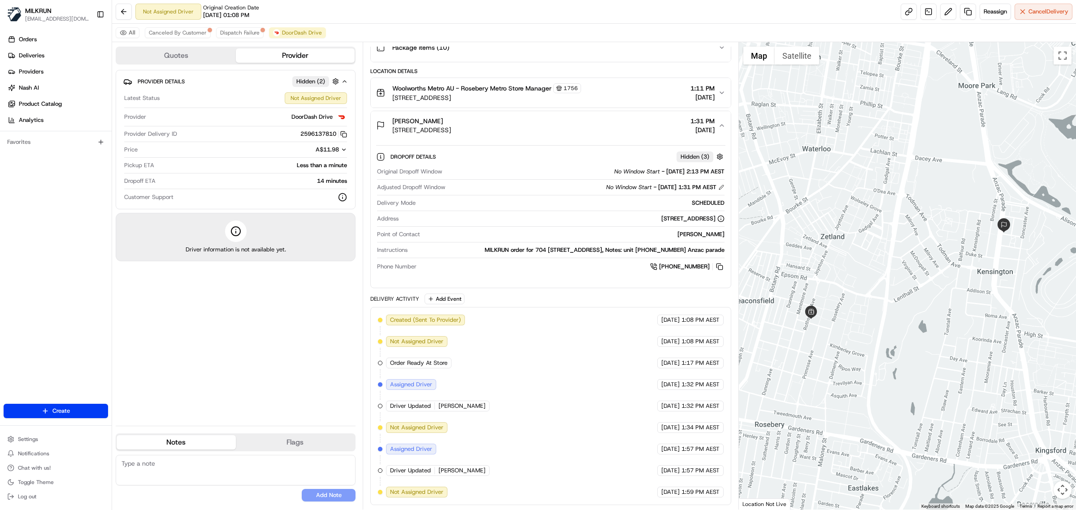
drag, startPoint x: 436, startPoint y: 114, endPoint x: 390, endPoint y: 113, distance: 46.2
click at [390, 113] on button "Karin Sanders 704 84/108 Anzac Parade, Kensington, NSW 2033, AU 1:31 PM 22/08/2…" at bounding box center [551, 125] width 360 height 29
click at [287, 32] on span "DoorDash Drive" at bounding box center [302, 32] width 40 height 7
click at [238, 32] on span "Dispatch Failure" at bounding box center [239, 32] width 39 height 7
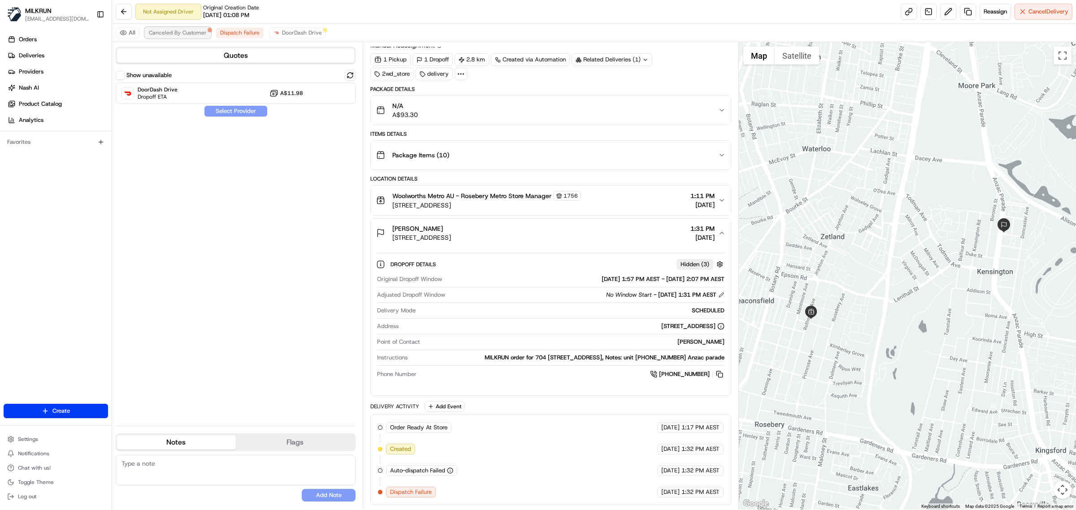
click at [182, 31] on span "Canceled By Customer" at bounding box center [178, 32] width 58 height 7
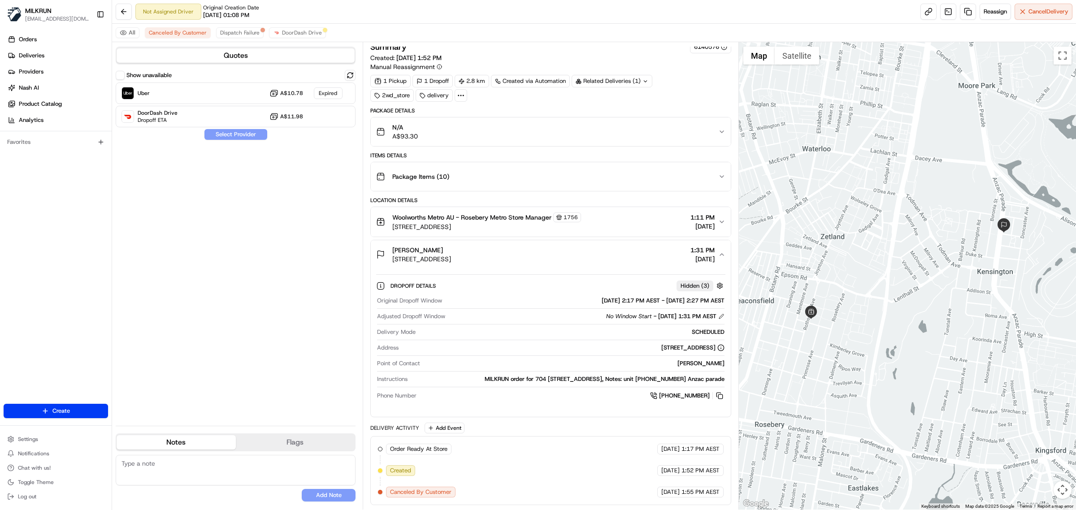
click at [295, 26] on div "All Canceled By Customer Dispatch Failure DoorDash Drive" at bounding box center [594, 33] width 964 height 18
click at [295, 36] on span "DoorDash Drive" at bounding box center [302, 32] width 40 height 7
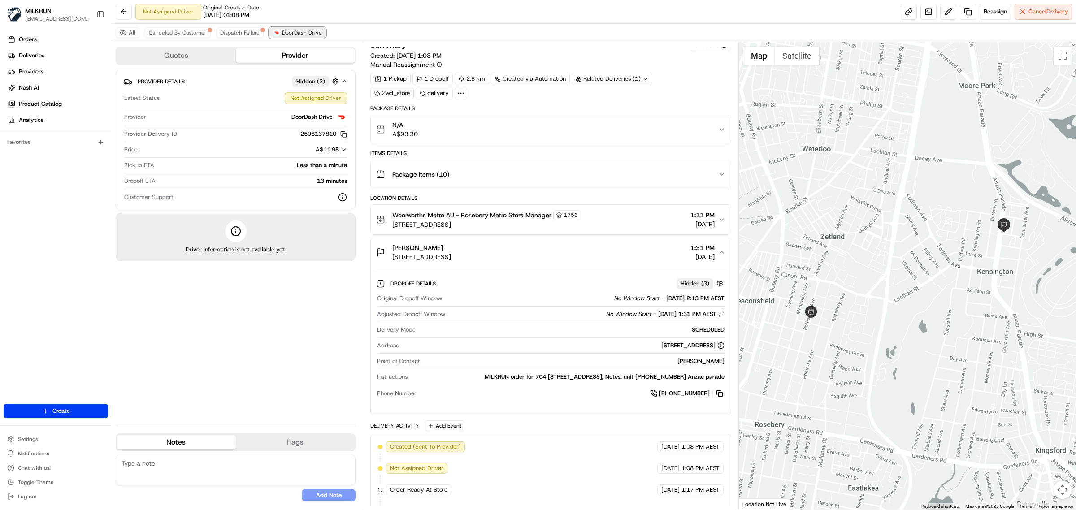
scroll to position [139, 0]
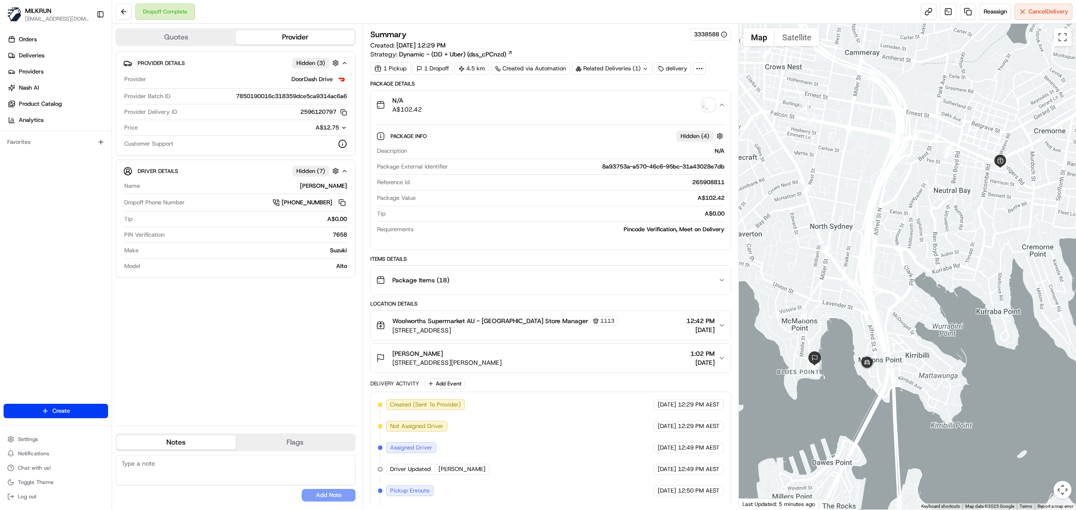
scroll to position [131, 0]
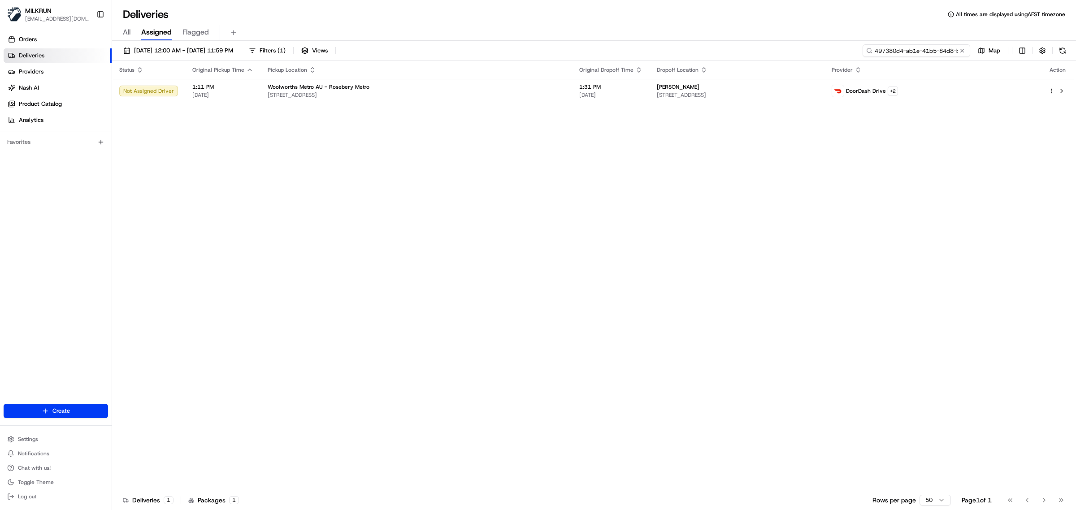
drag, startPoint x: 919, startPoint y: 53, endPoint x: 918, endPoint y: 48, distance: 5.5
click at [919, 52] on input "497380d4-ab1e-41b5-84d8-be267d433bac" at bounding box center [916, 50] width 108 height 13
click at [918, 48] on input "497380d4-ab1e-41b5-84d8-be267d433bac" at bounding box center [916, 50] width 108 height 13
paste input "f7e4dab9-5138-42d8-9b92-1421f7810b2d"
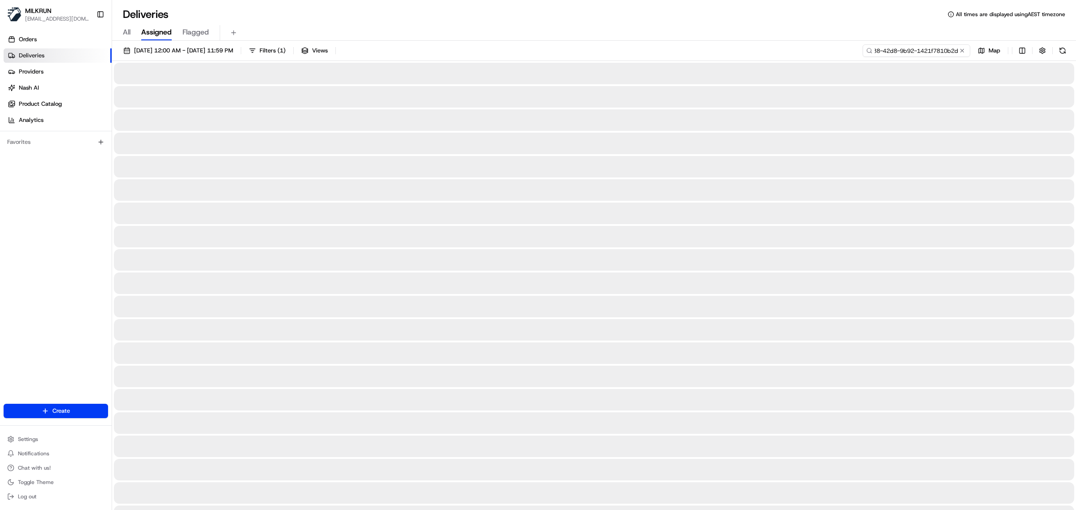
type input "f7e4dab9-5138-42d8-9b92-1421f7810b2d"
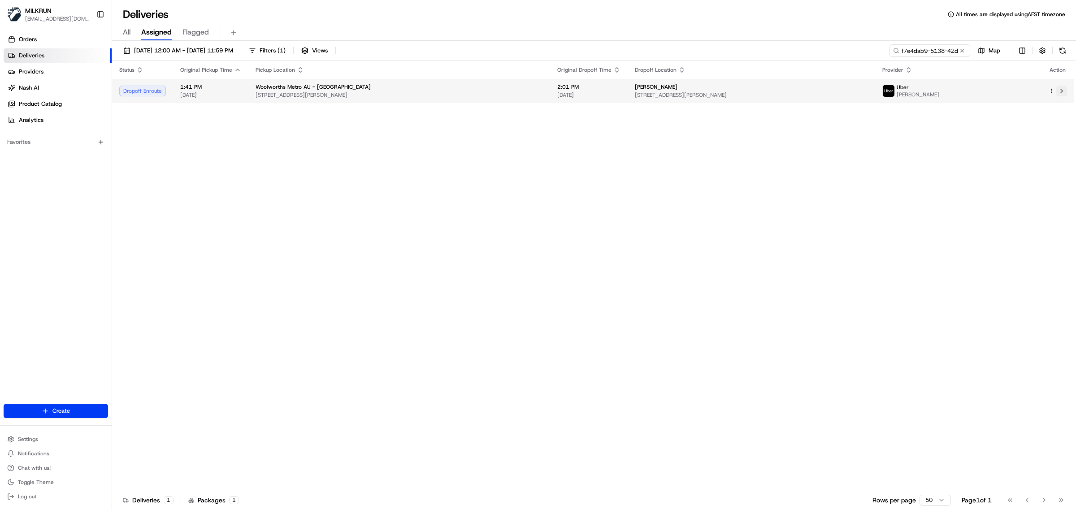
click at [1058, 90] on button at bounding box center [1061, 91] width 11 height 11
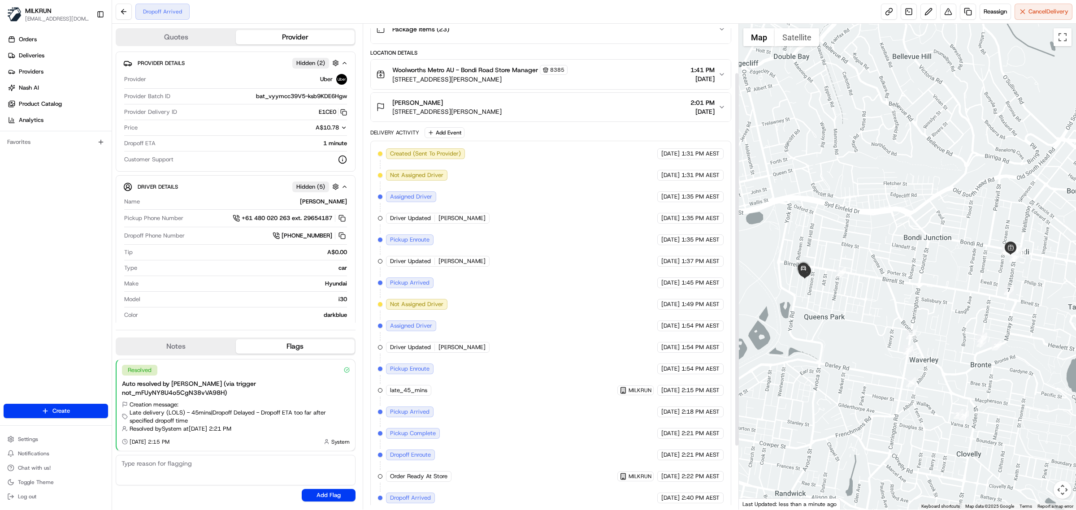
scroll to position [146, 0]
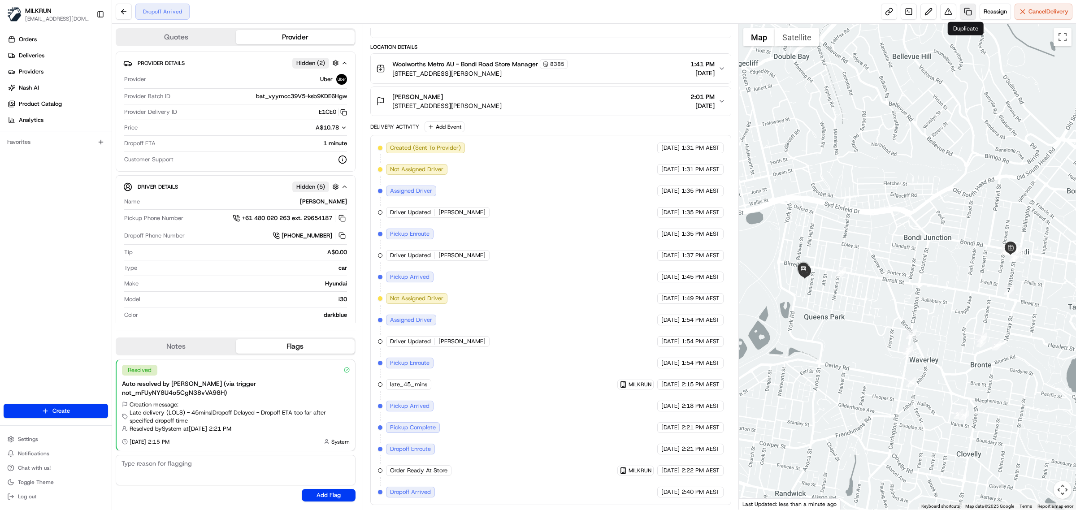
click at [967, 9] on link at bounding box center [968, 12] width 16 height 16
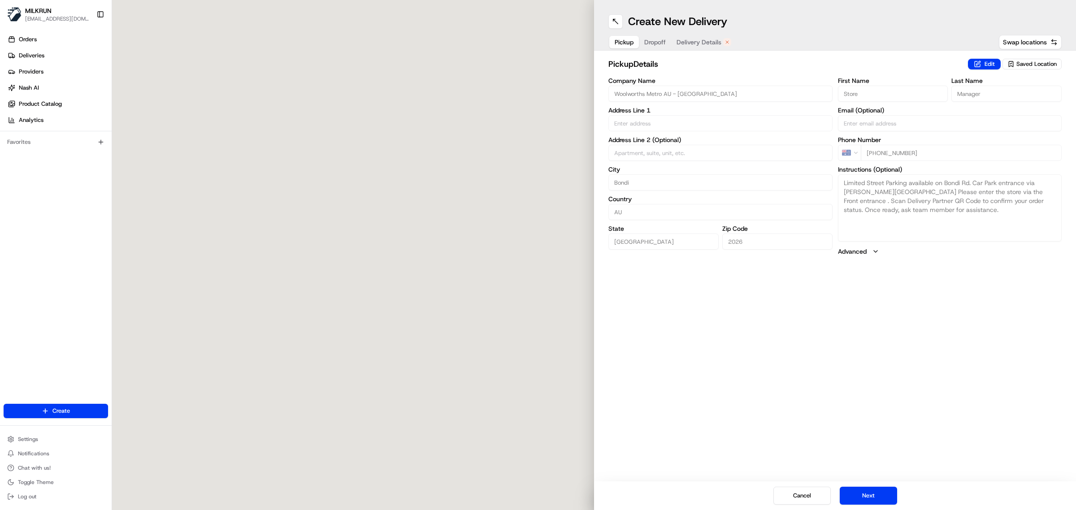
type input "1 Watson St"
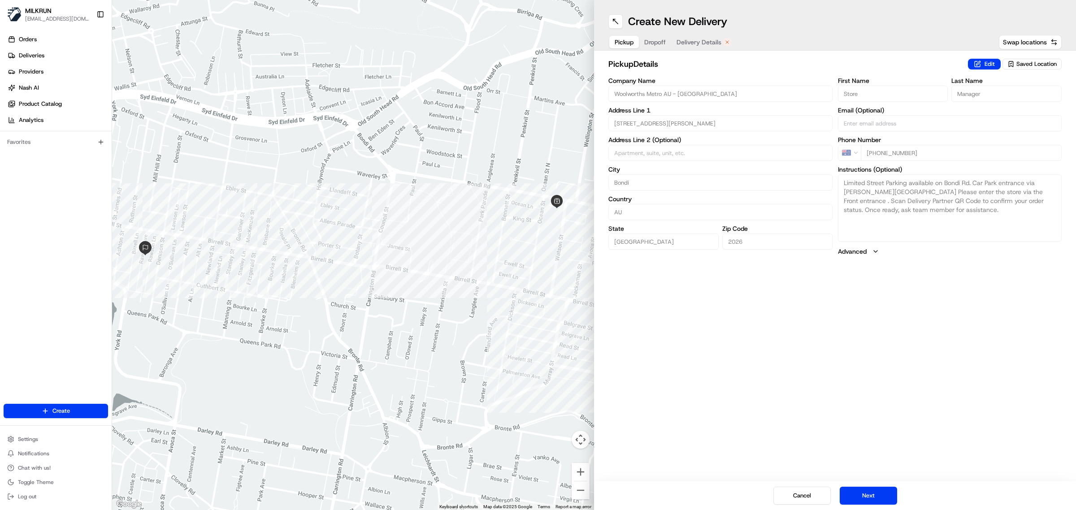
click at [687, 46] on span "Delivery Details" at bounding box center [698, 42] width 45 height 9
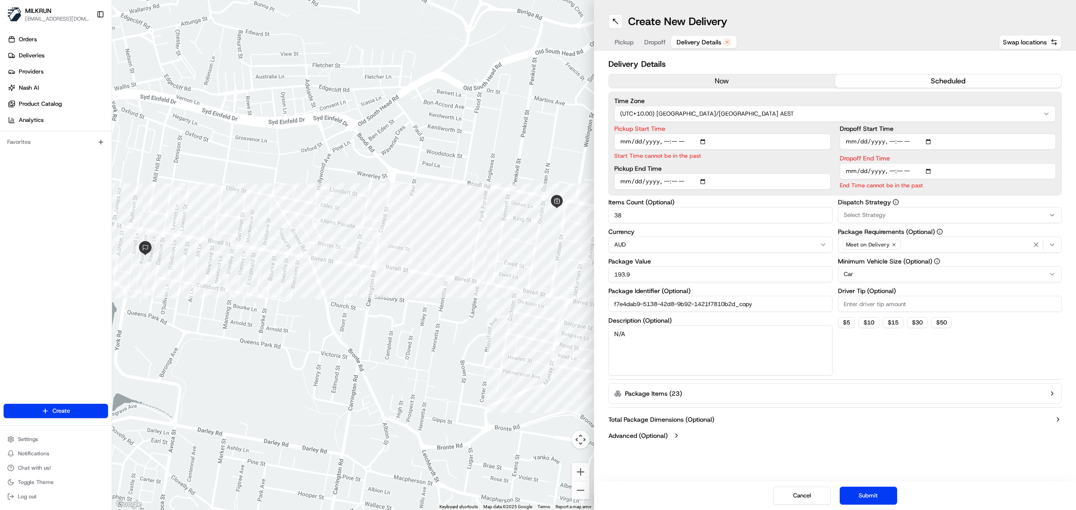
drag, startPoint x: 740, startPoint y: 72, endPoint x: 742, endPoint y: 66, distance: 6.2
click at [740, 72] on div "Delivery Details now scheduled Time Zone (UTC+10.00) Australia/Sydney AEST Pick…" at bounding box center [834, 251] width 453 height 386
click at [776, 81] on button "now" at bounding box center [722, 80] width 226 height 13
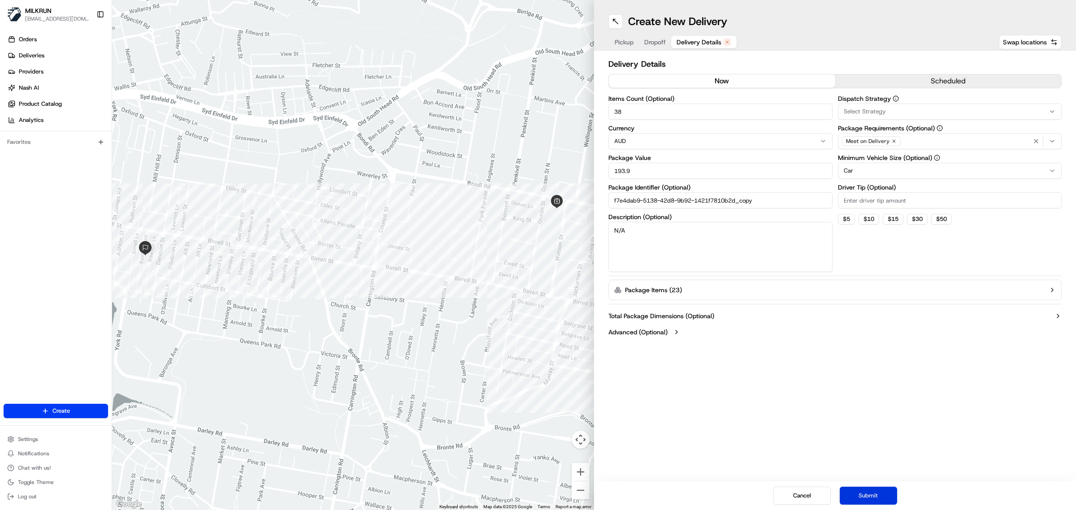
click at [878, 500] on button "Submit" at bounding box center [868, 496] width 57 height 18
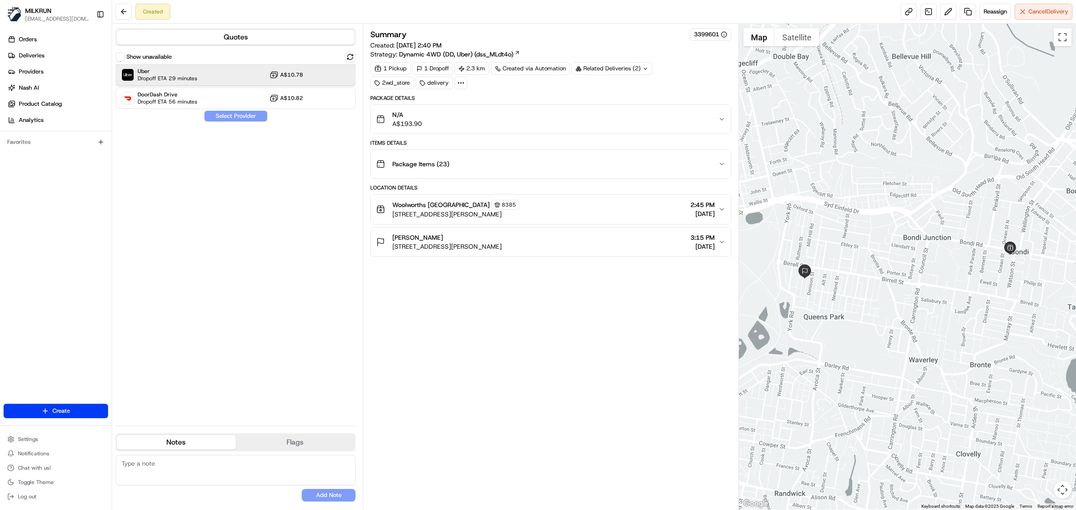
click at [189, 75] on span "Dropoff ETA 29 minutes" at bounding box center [168, 78] width 60 height 7
click at [214, 113] on button "Assign Provider" at bounding box center [236, 116] width 64 height 11
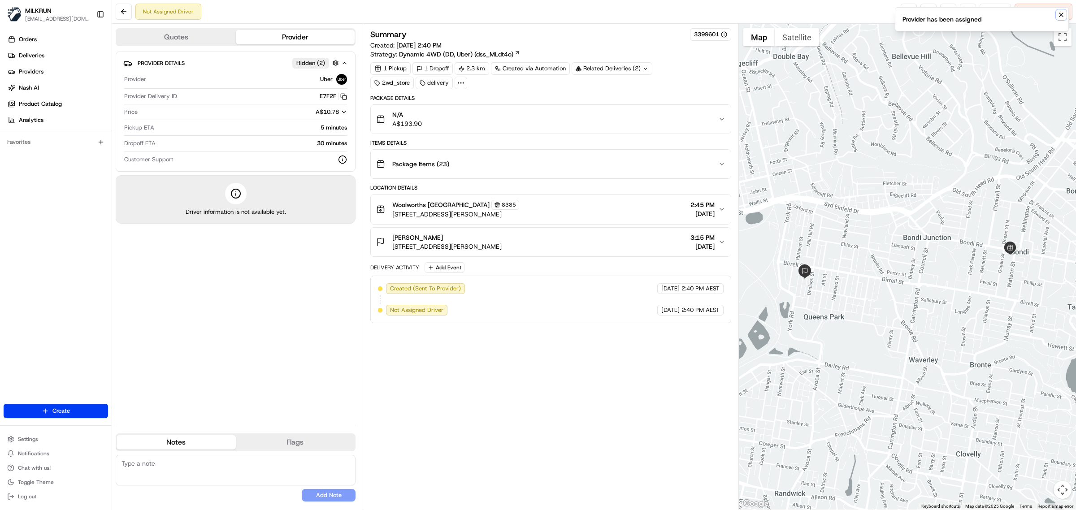
click at [1062, 15] on icon "Notifications (F8)" at bounding box center [1060, 14] width 7 height 7
click at [905, 12] on link at bounding box center [909, 12] width 16 height 16
